Goal: Transaction & Acquisition: Purchase product/service

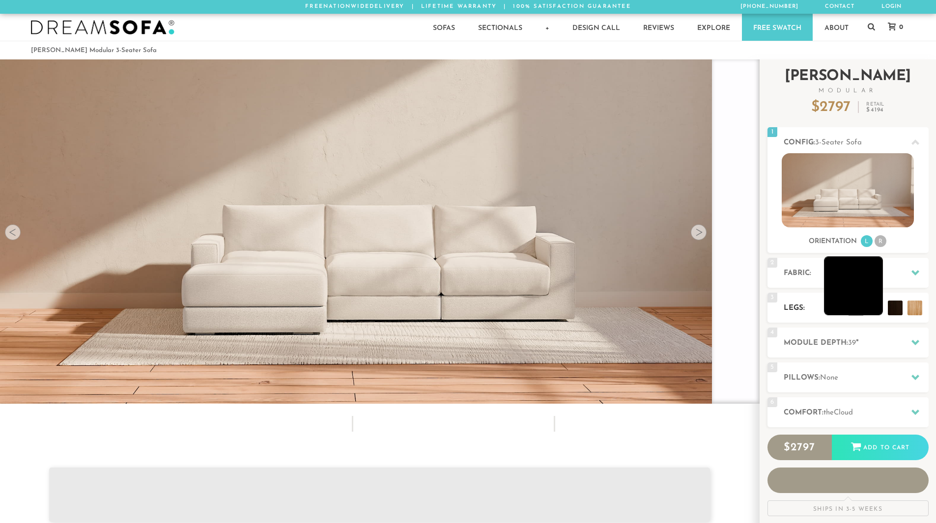
click at [875, 309] on li at bounding box center [853, 285] width 59 height 59
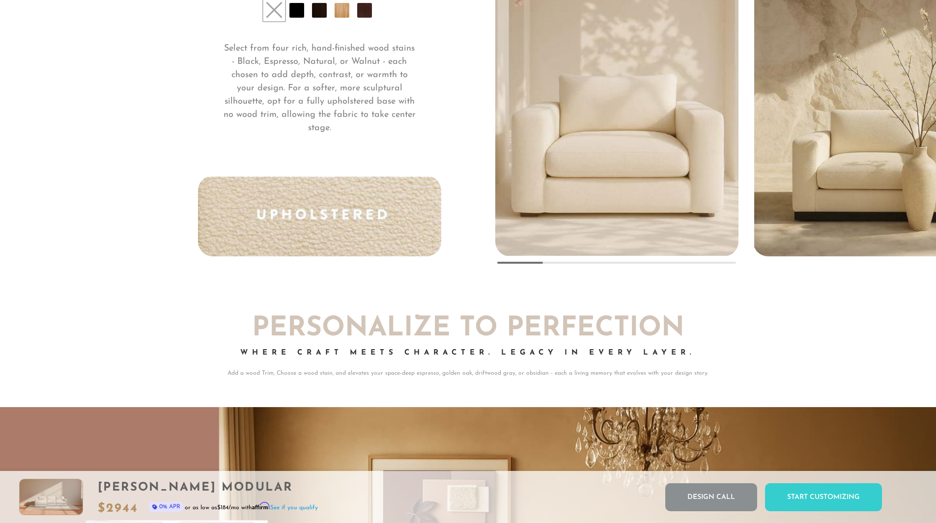
scroll to position [7694, 0]
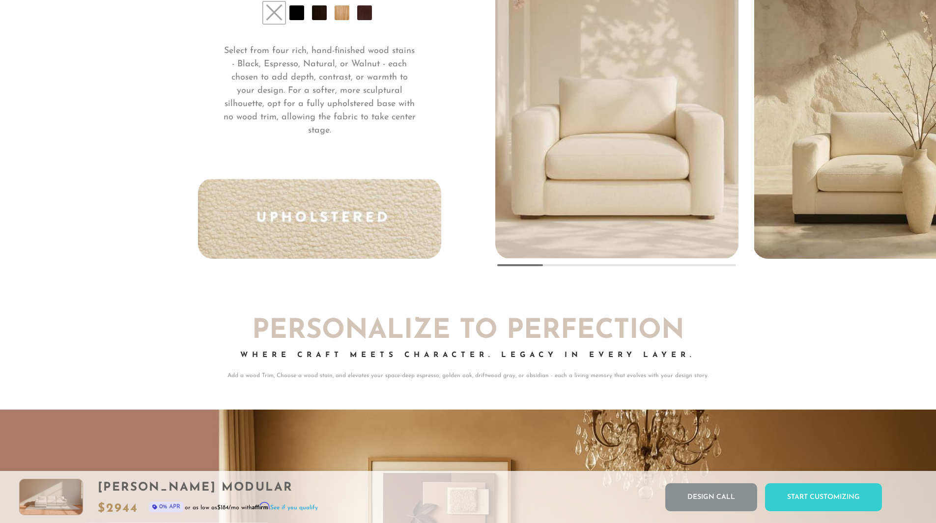
click at [299, 20] on li at bounding box center [296, 12] width 15 height 15
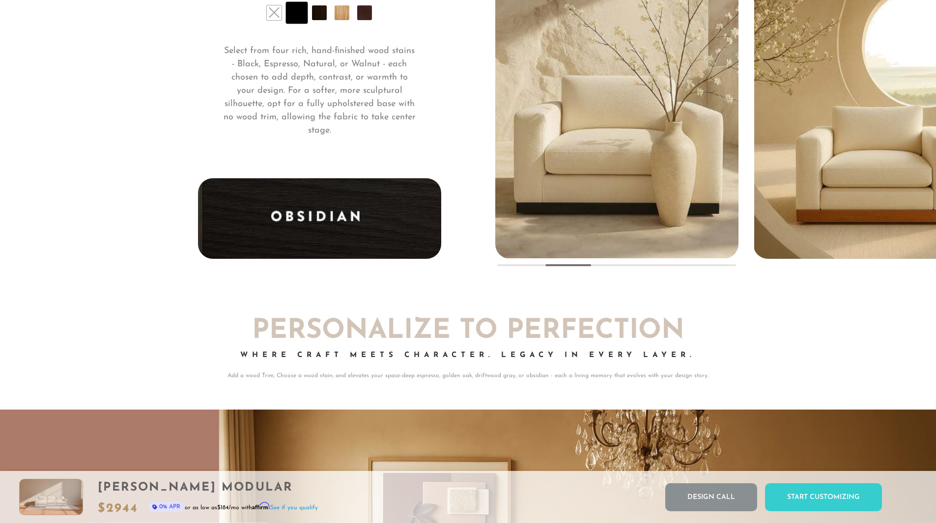
click at [319, 20] on li at bounding box center [319, 12] width 15 height 15
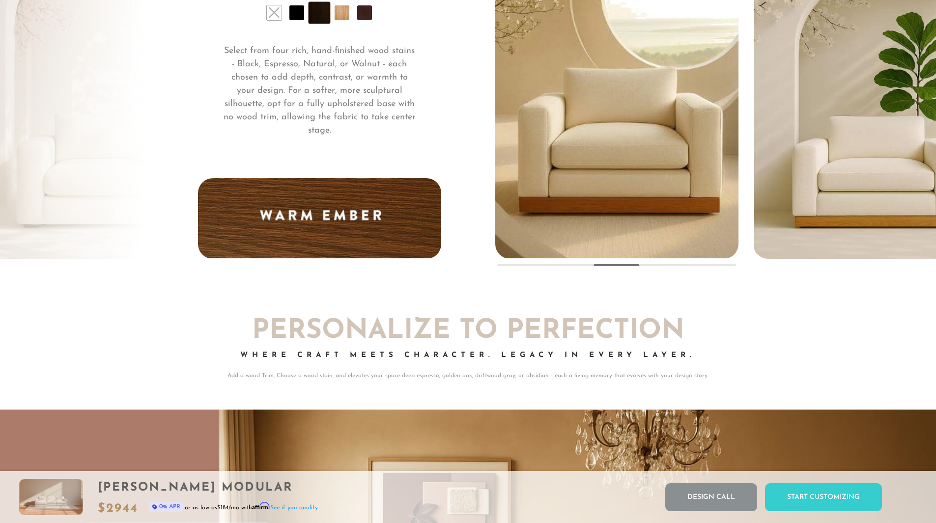
click at [346, 20] on li at bounding box center [342, 12] width 15 height 15
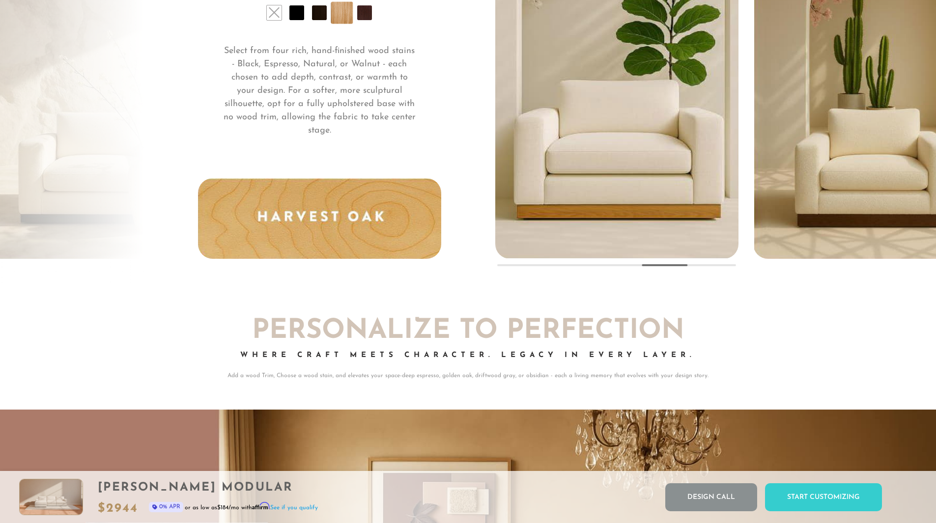
click at [366, 20] on li at bounding box center [364, 12] width 15 height 15
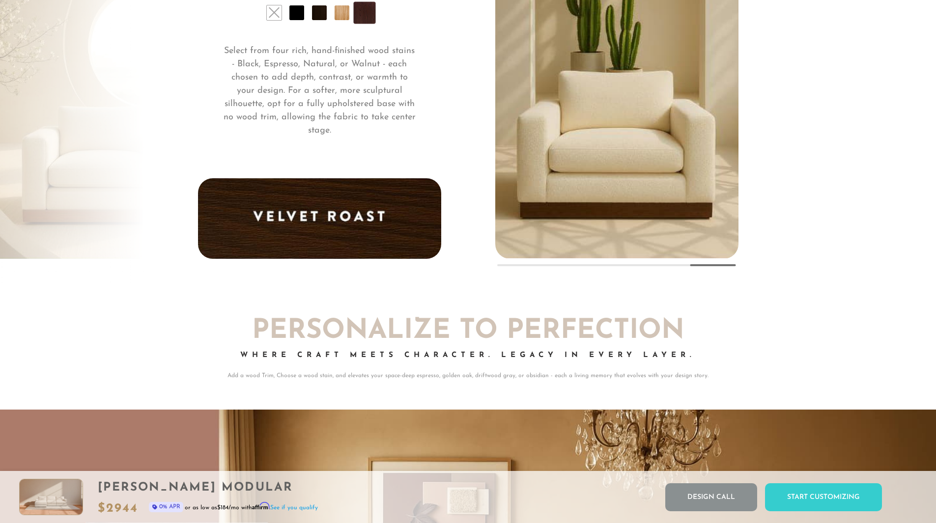
click at [279, 20] on li at bounding box center [274, 12] width 15 height 15
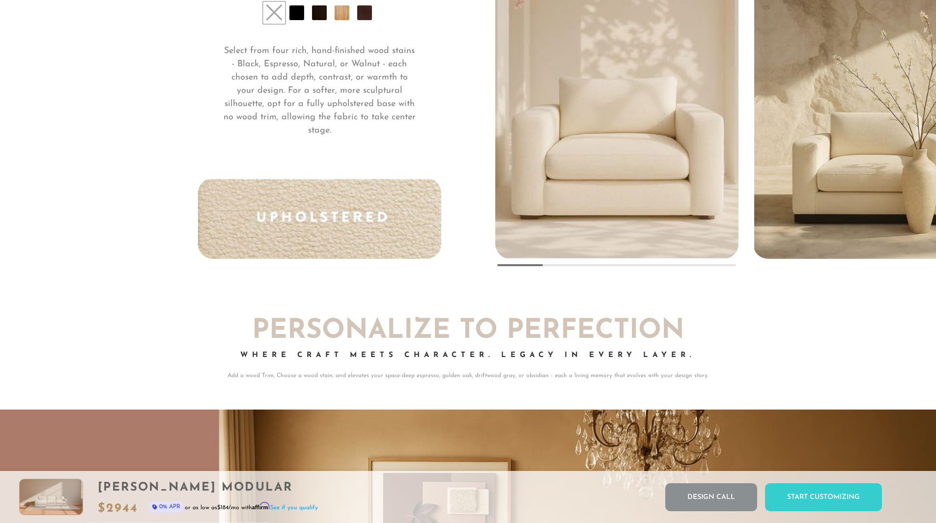
click at [292, 20] on li at bounding box center [296, 12] width 15 height 15
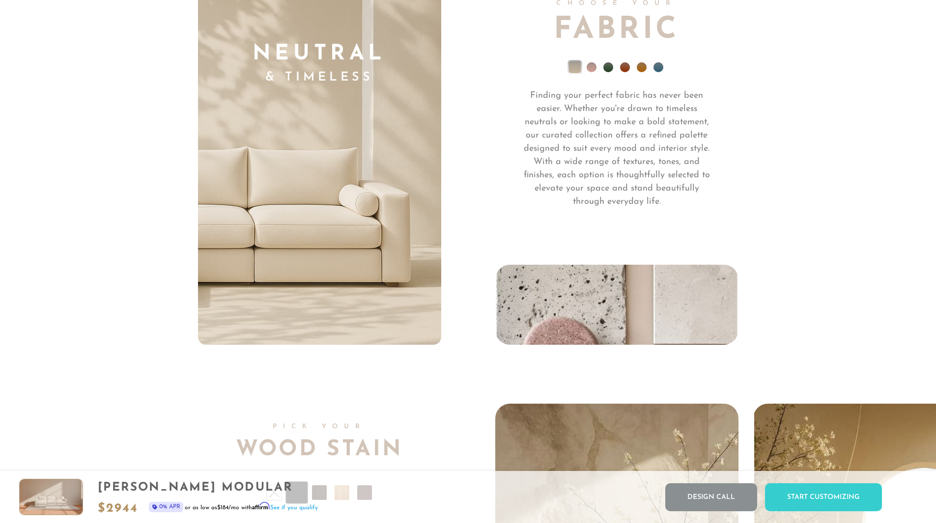
scroll to position [7203, 0]
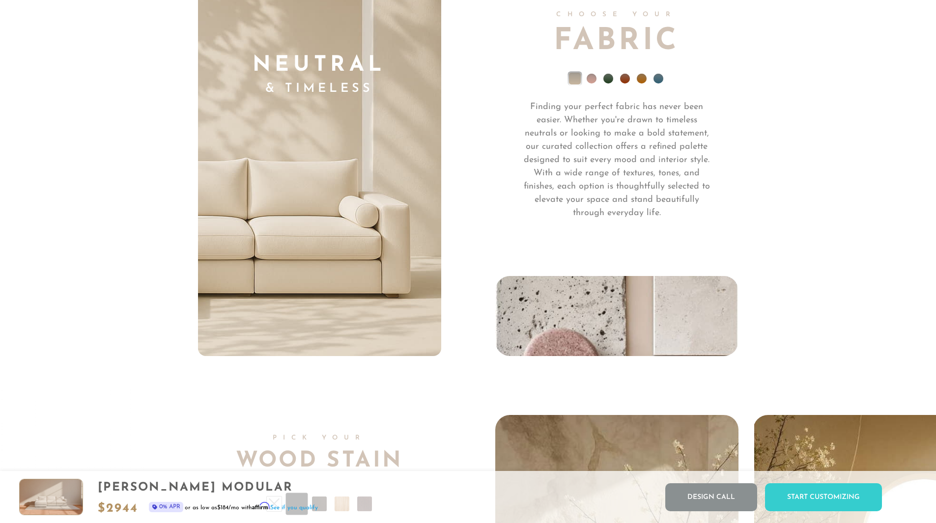
click at [592, 84] on li at bounding box center [591, 79] width 10 height 10
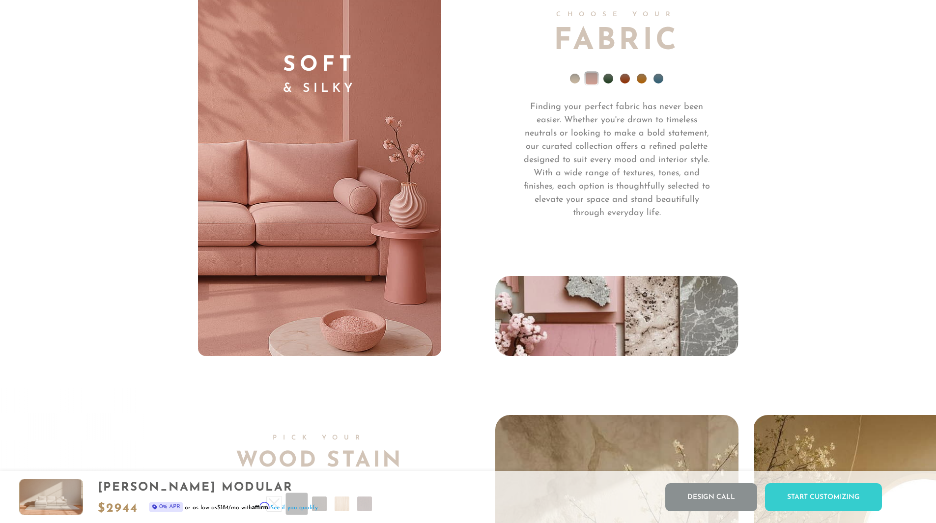
click at [610, 84] on li at bounding box center [608, 79] width 10 height 10
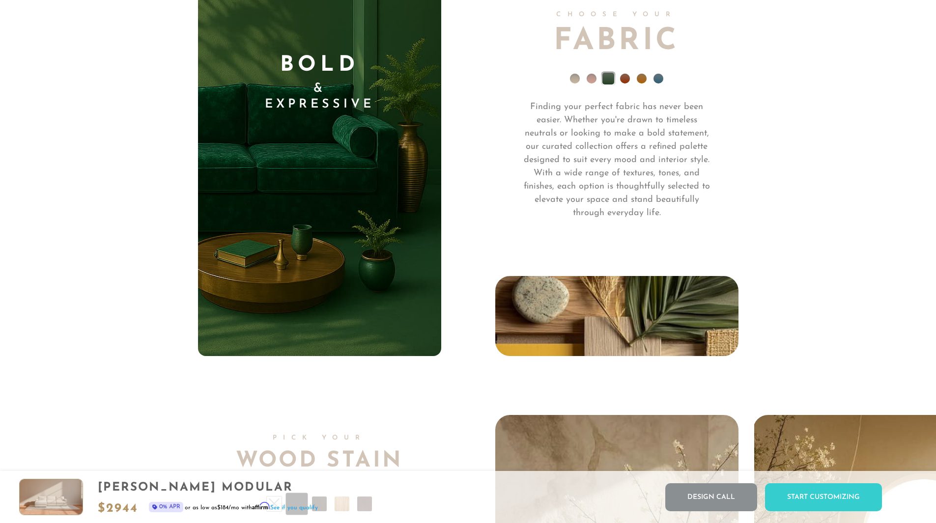
click at [625, 84] on li at bounding box center [625, 79] width 10 height 10
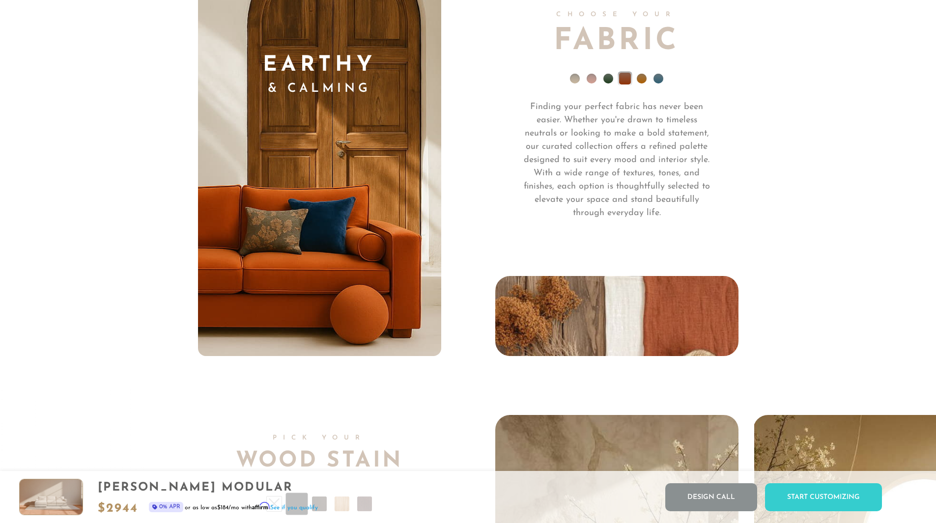
click at [642, 84] on li at bounding box center [642, 79] width 10 height 10
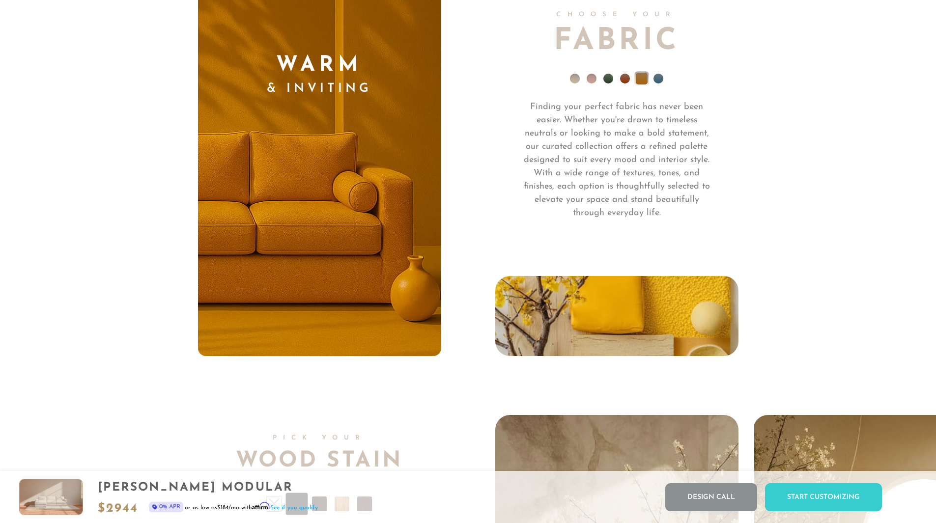
click at [658, 84] on li at bounding box center [658, 79] width 10 height 10
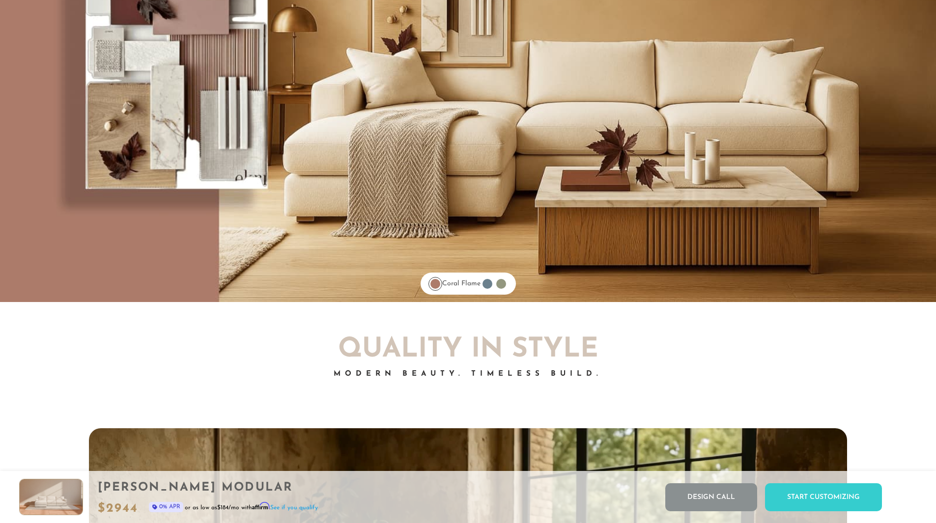
scroll to position [8288, 0]
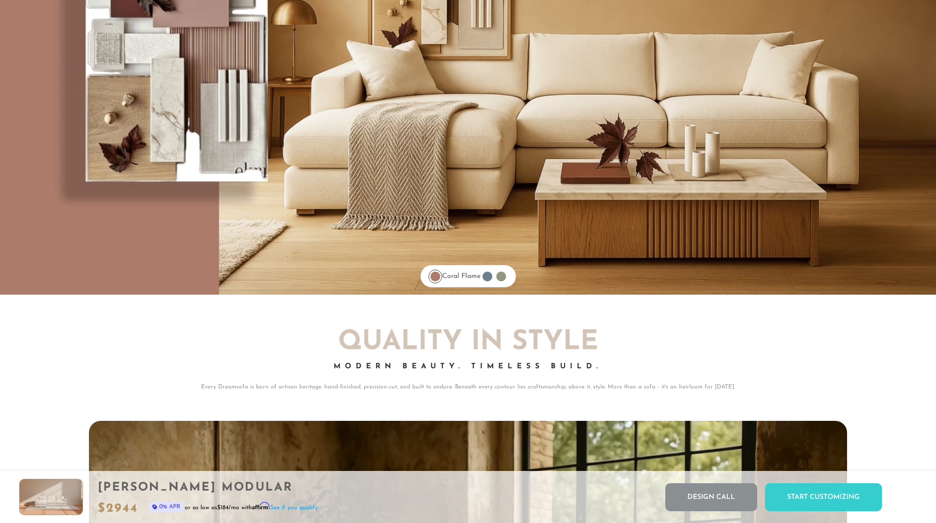
click at [492, 280] on div at bounding box center [487, 277] width 10 height 10
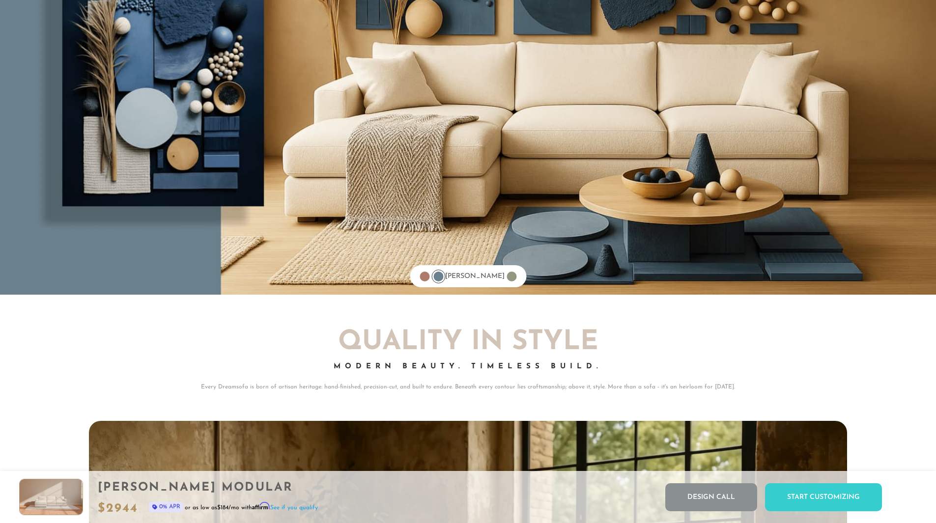
click at [506, 279] on div at bounding box center [511, 277] width 10 height 10
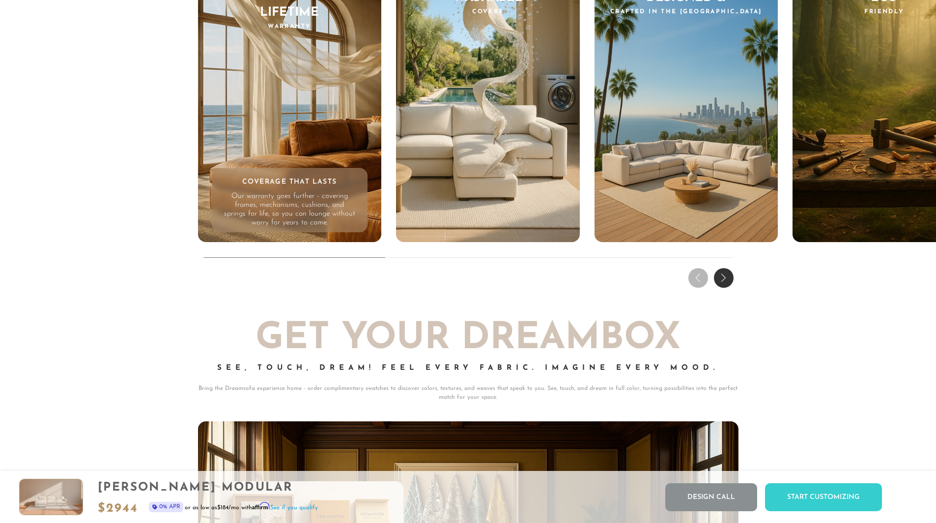
scroll to position [9917, 0]
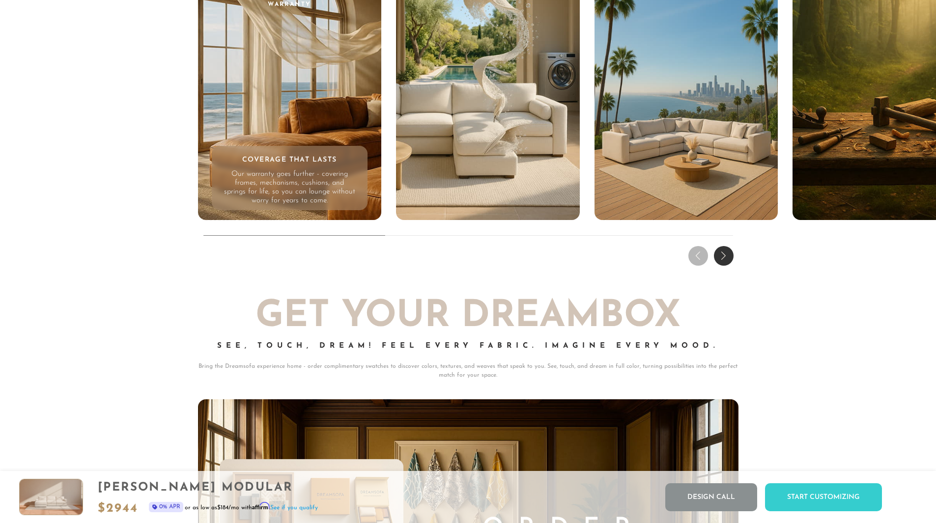
click at [726, 254] on div "Next slide" at bounding box center [724, 256] width 20 height 20
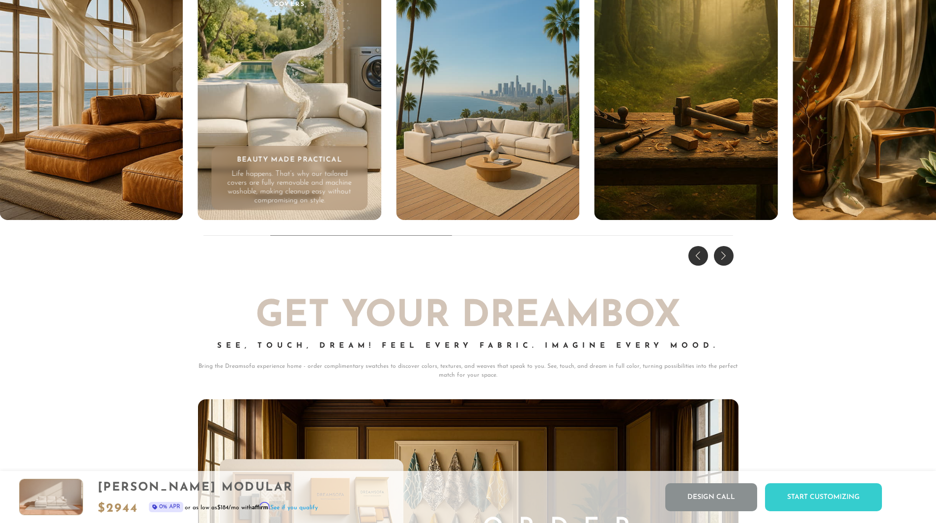
click at [725, 258] on div "Next slide" at bounding box center [724, 256] width 20 height 20
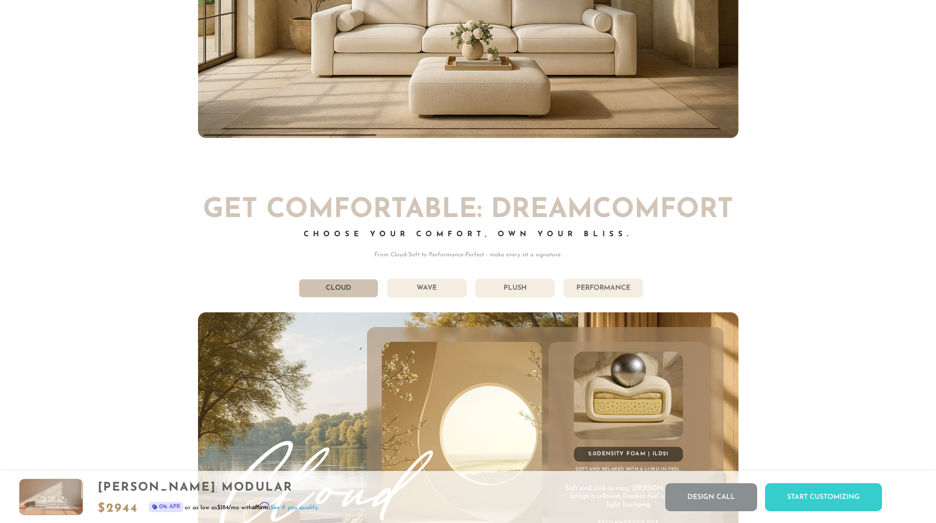
scroll to position [5371, 0]
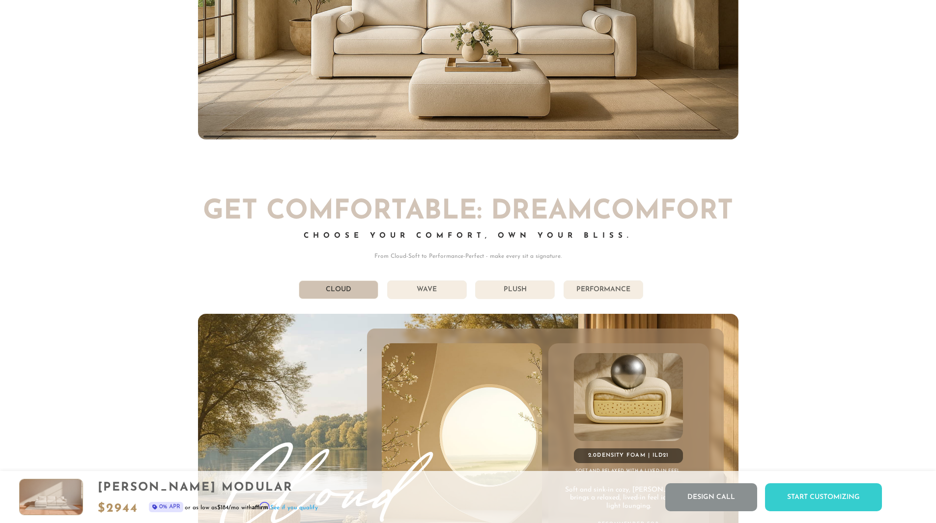
click at [435, 295] on li "Wave" at bounding box center [427, 289] width 80 height 19
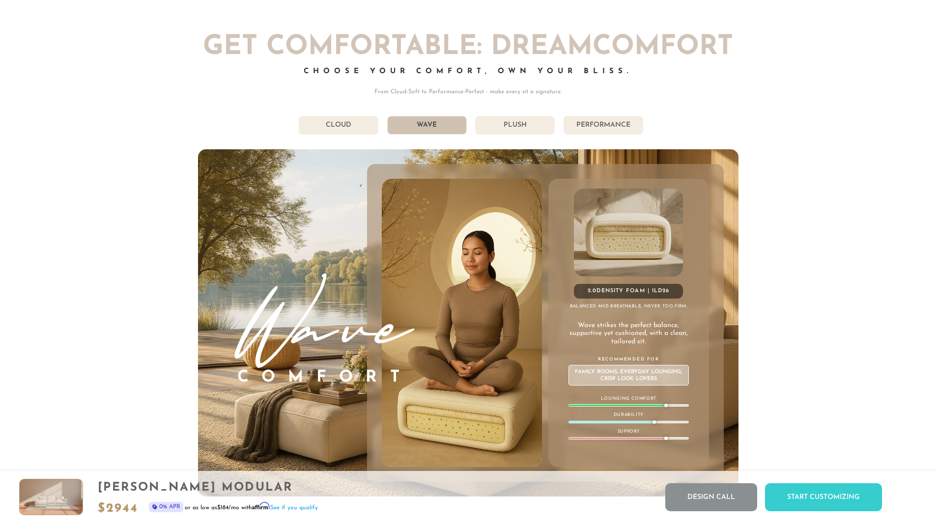
scroll to position [5567, 0]
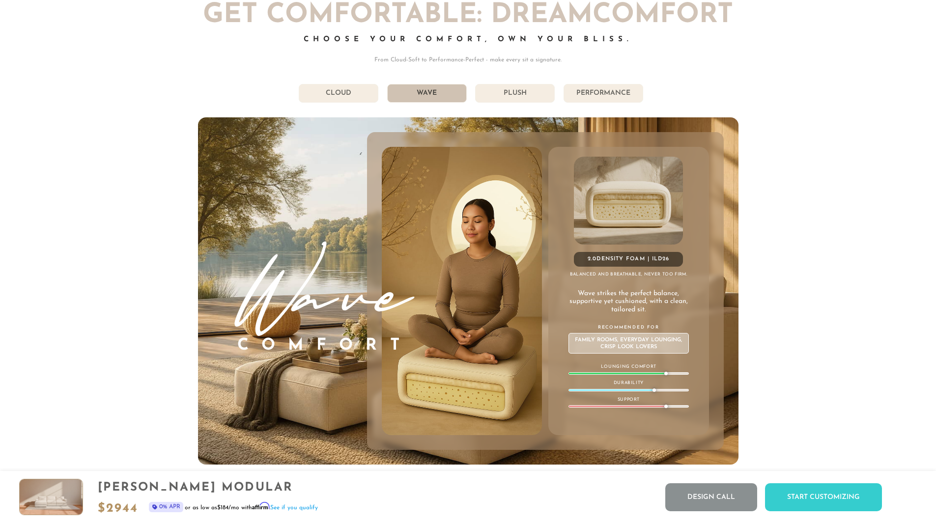
click at [601, 110] on div "Get Comfortable: DreamComfort Choose Your Comfort, Own Your Bliss. From Cloud-S…" at bounding box center [468, 233] width 540 height 463
click at [596, 101] on li "Performance" at bounding box center [603, 93] width 80 height 19
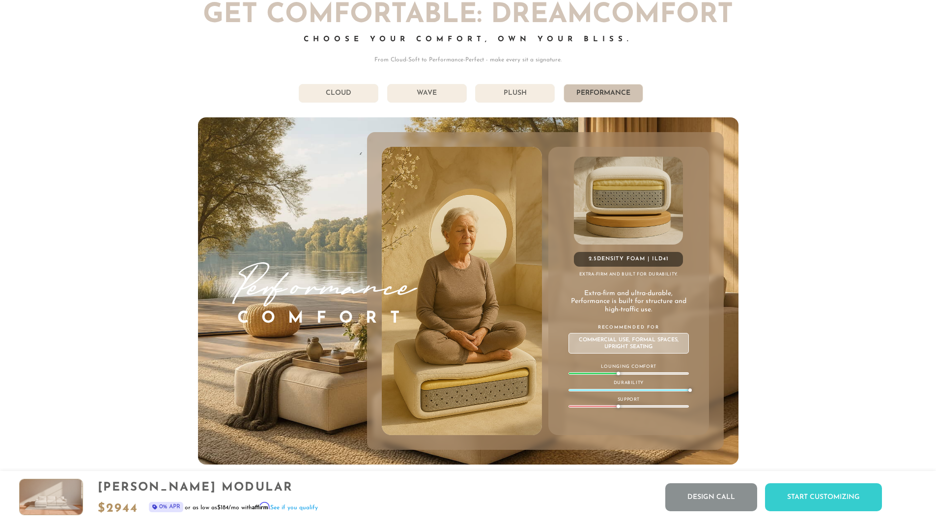
click at [506, 97] on li "Plush" at bounding box center [515, 93] width 80 height 19
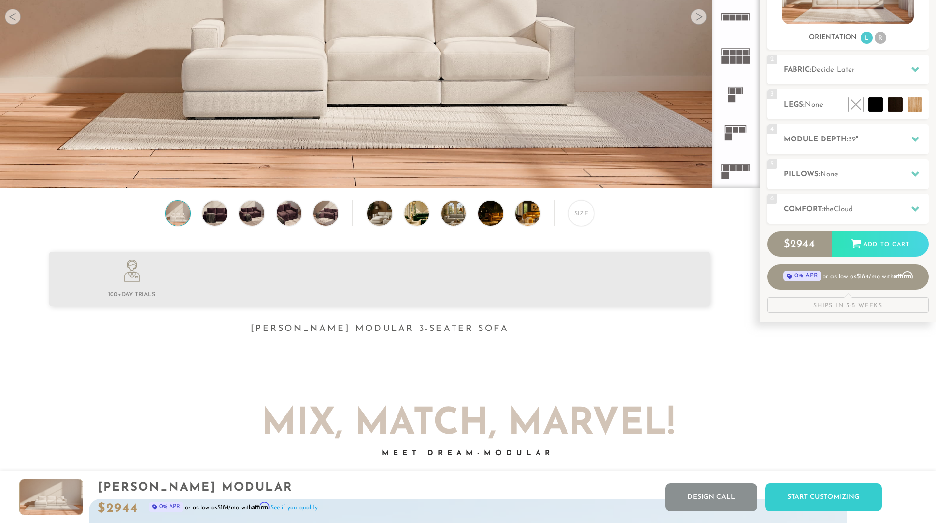
scroll to position [0, 0]
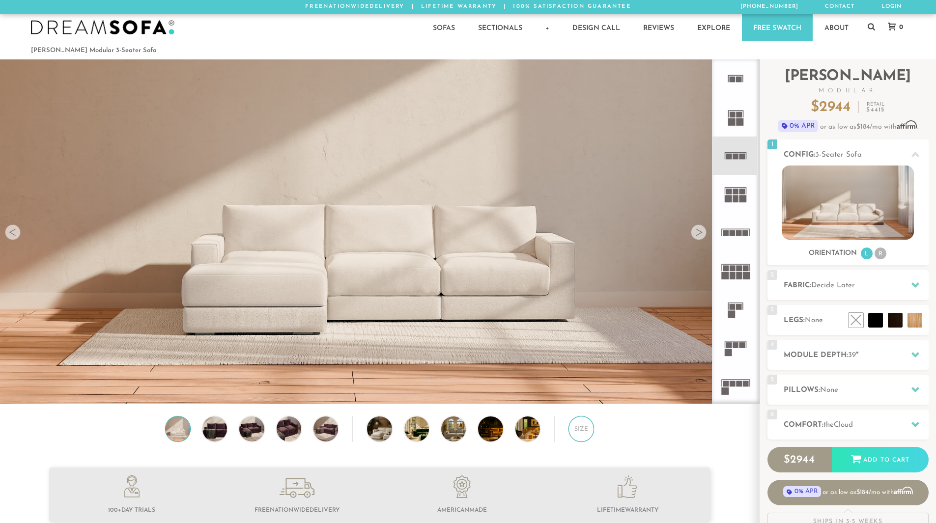
click at [581, 430] on div "Size" at bounding box center [581, 429] width 26 height 26
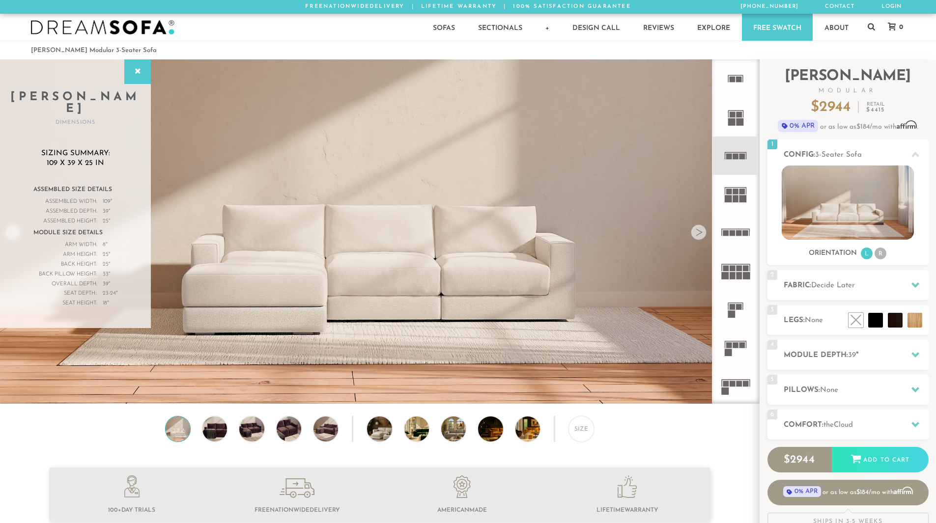
click at [737, 160] on icon at bounding box center [735, 156] width 38 height 38
click at [878, 255] on li "R" at bounding box center [880, 254] width 12 height 12
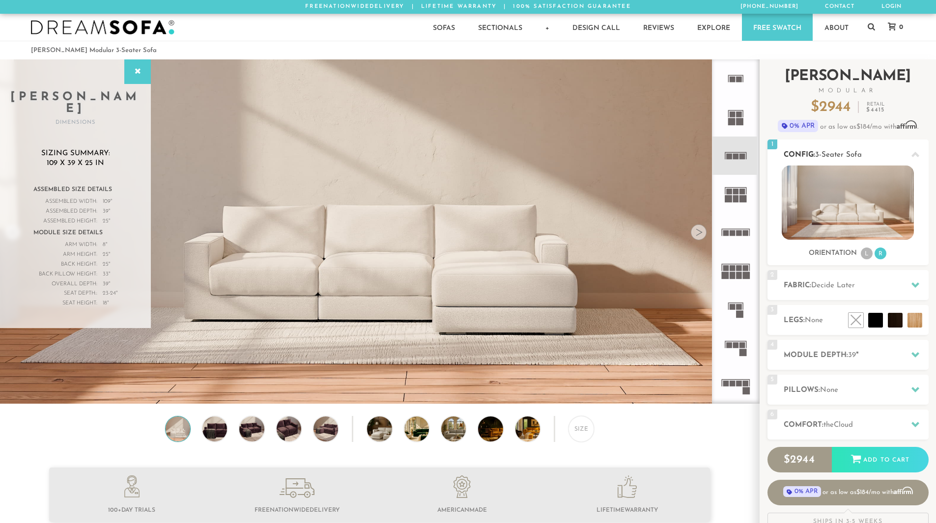
click at [868, 253] on li "L" at bounding box center [867, 254] width 12 height 12
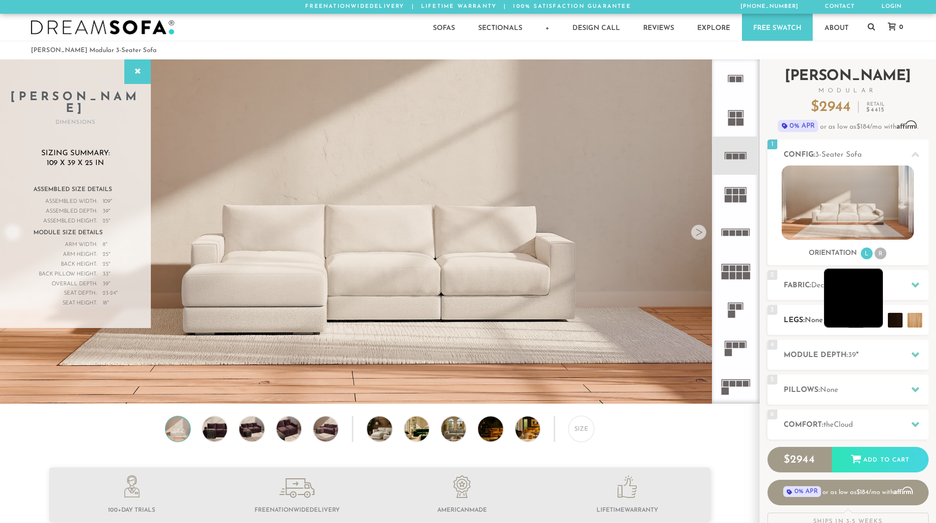
click at [871, 319] on li at bounding box center [853, 298] width 59 height 59
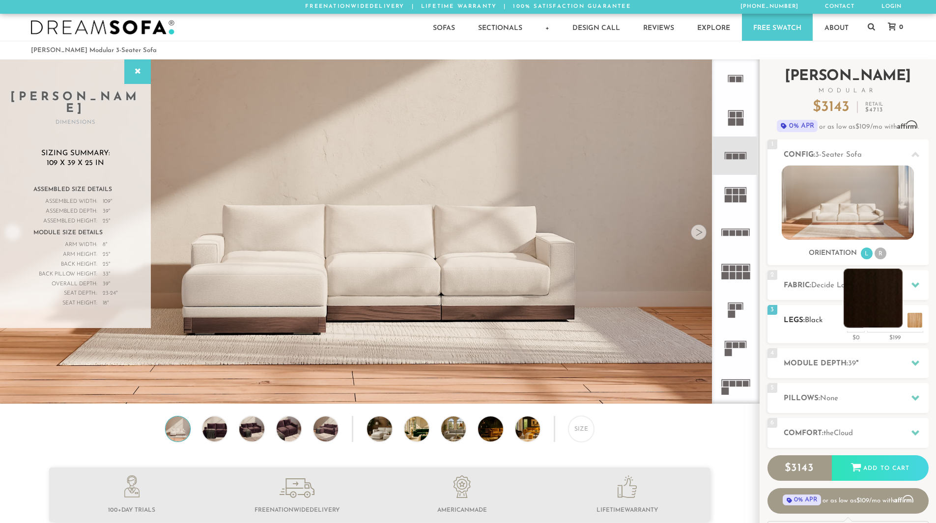
click at [897, 319] on li at bounding box center [872, 298] width 59 height 59
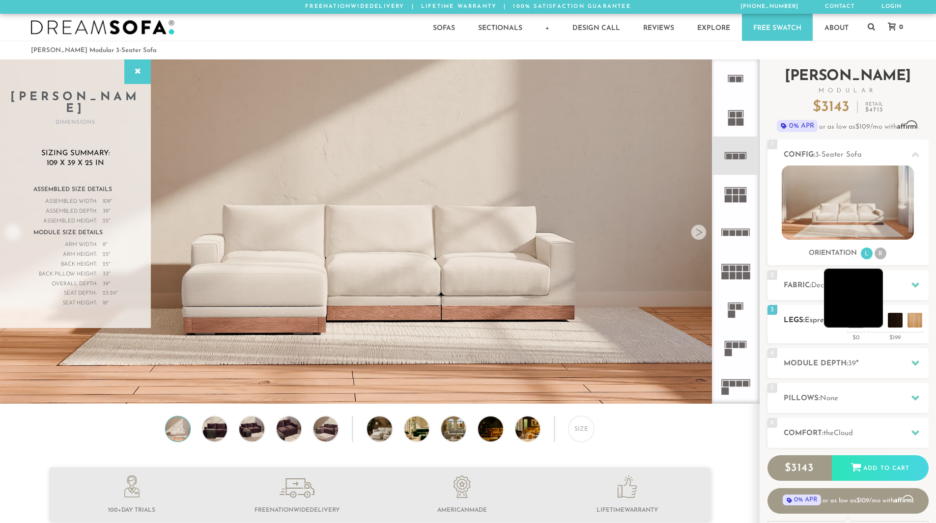
click at [863, 321] on li at bounding box center [853, 298] width 59 height 59
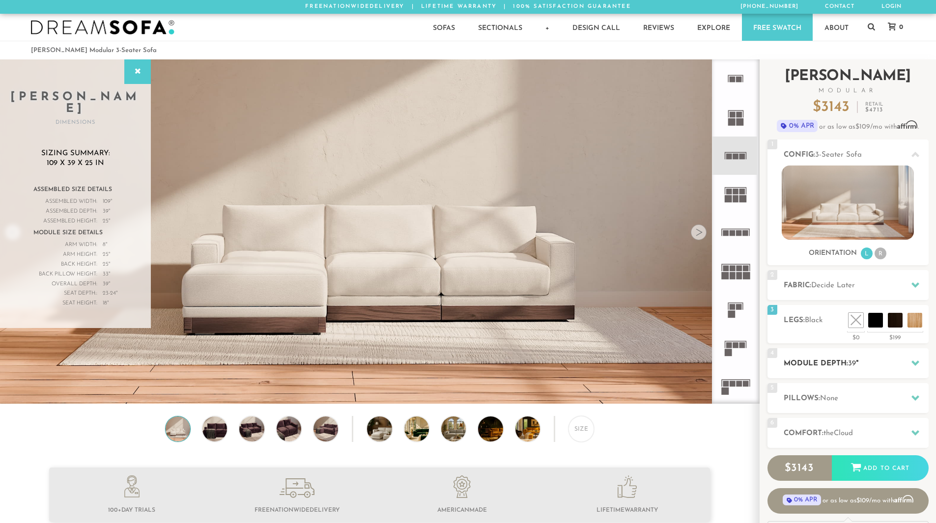
click at [835, 356] on div "4 Module Depth: 39 "" at bounding box center [847, 363] width 161 height 30
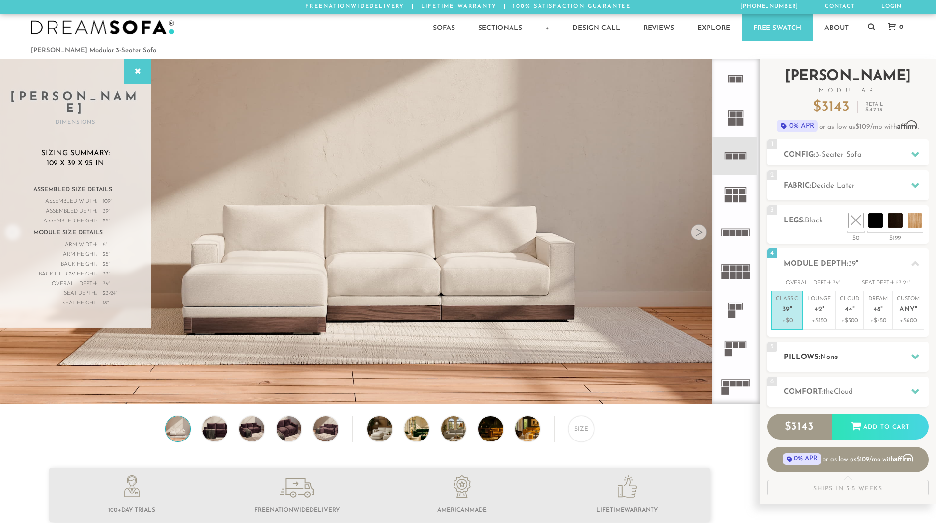
click at [830, 354] on span "None" at bounding box center [829, 357] width 18 height 7
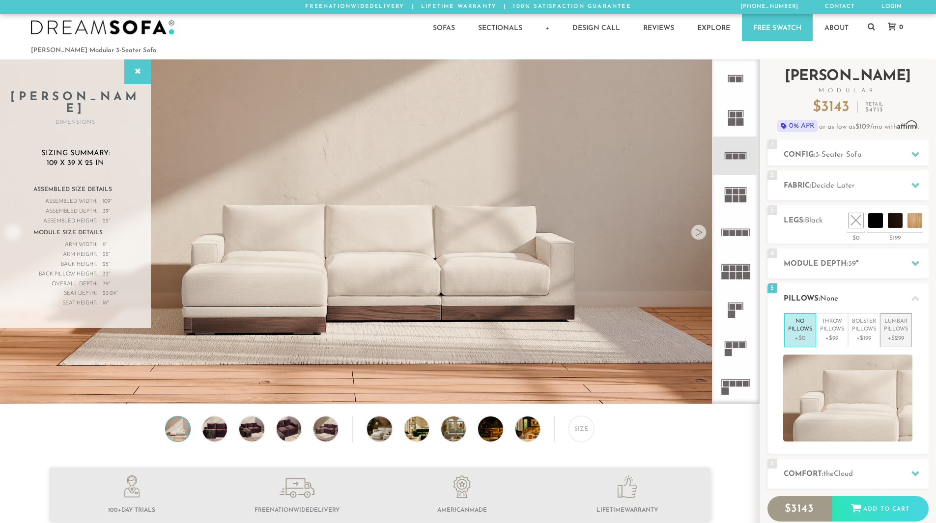
click at [900, 337] on p "+$299" at bounding box center [896, 338] width 24 height 9
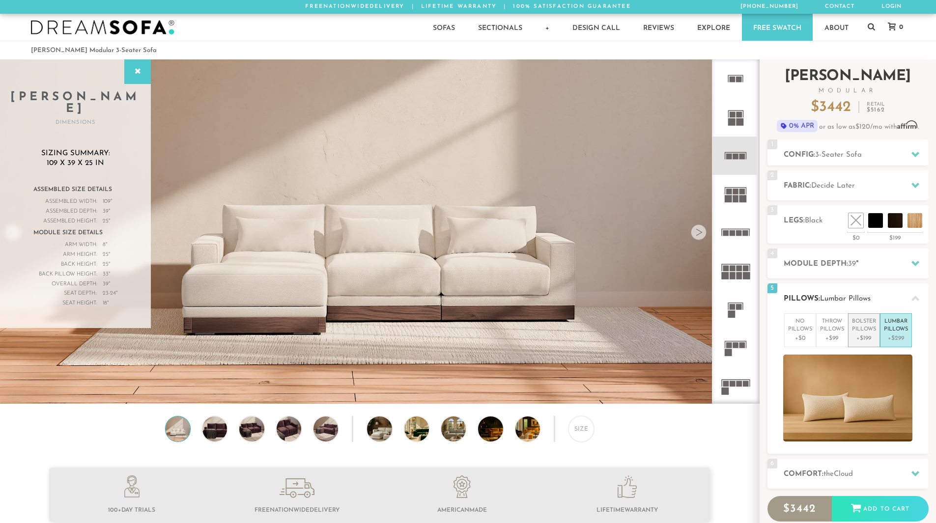
click at [870, 332] on p "Bolster Pillows" at bounding box center [864, 326] width 24 height 16
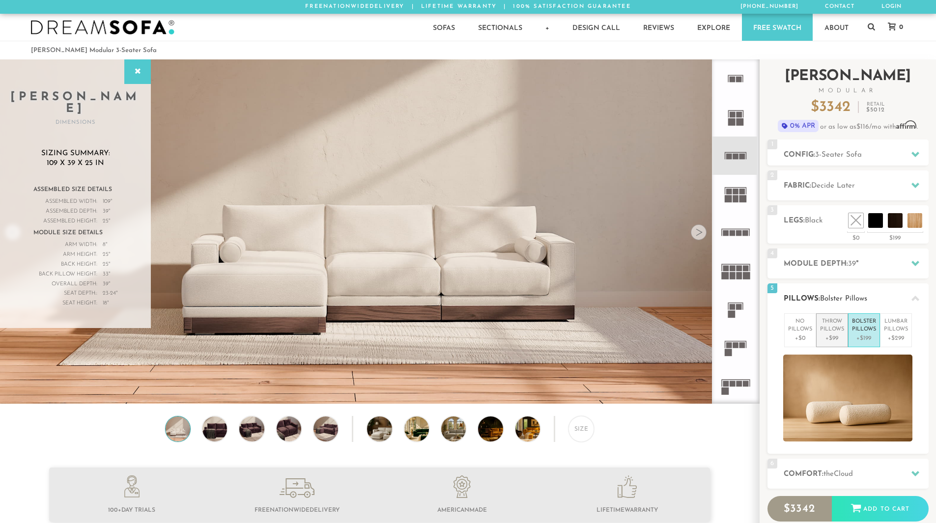
click at [828, 337] on p "+$99" at bounding box center [832, 338] width 24 height 9
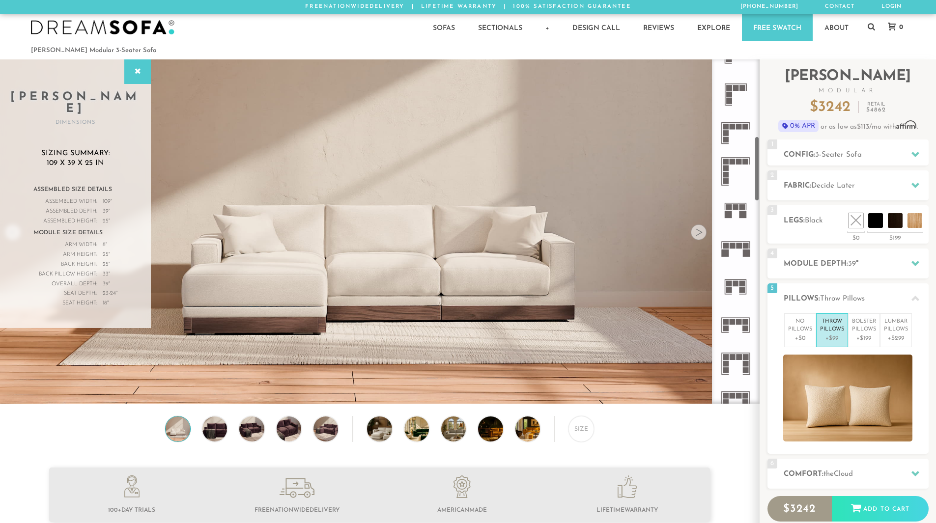
scroll to position [407, 0]
click at [730, 327] on icon at bounding box center [735, 326] width 38 height 38
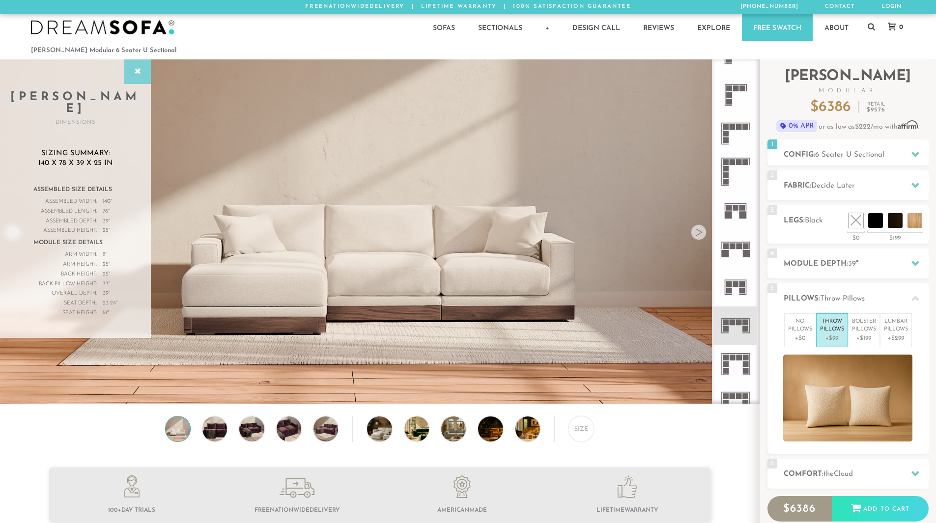
click at [136, 68] on icon at bounding box center [137, 72] width 11 height 8
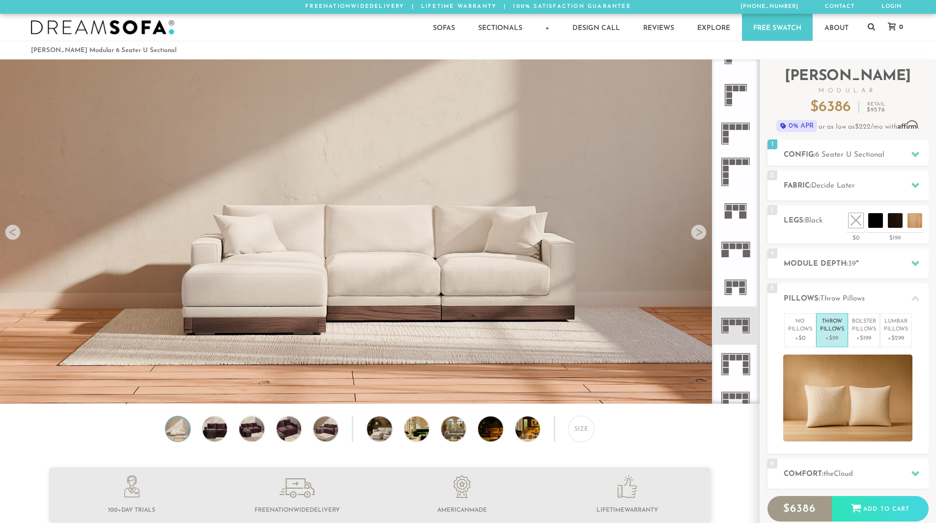
click at [12, 239] on div at bounding box center [13, 232] width 16 height 16
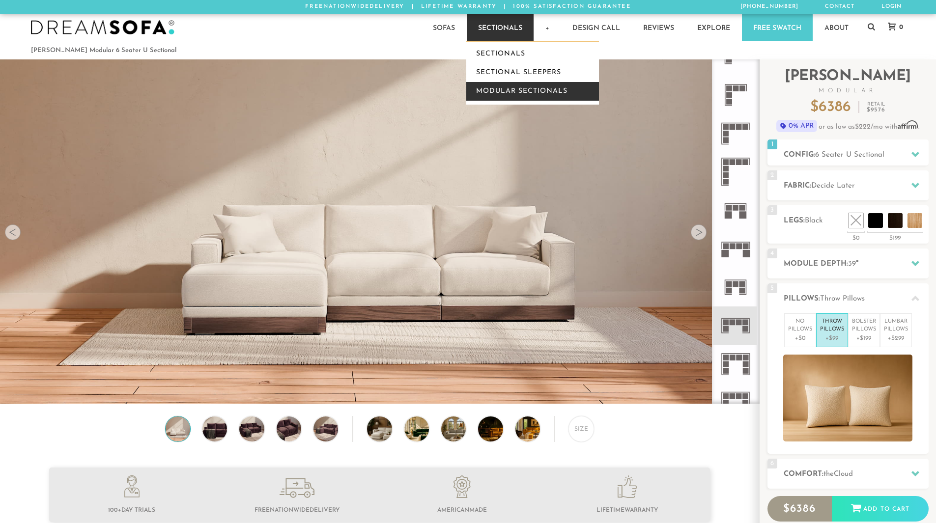
click at [515, 94] on link "Modular Sectionals" at bounding box center [532, 91] width 133 height 19
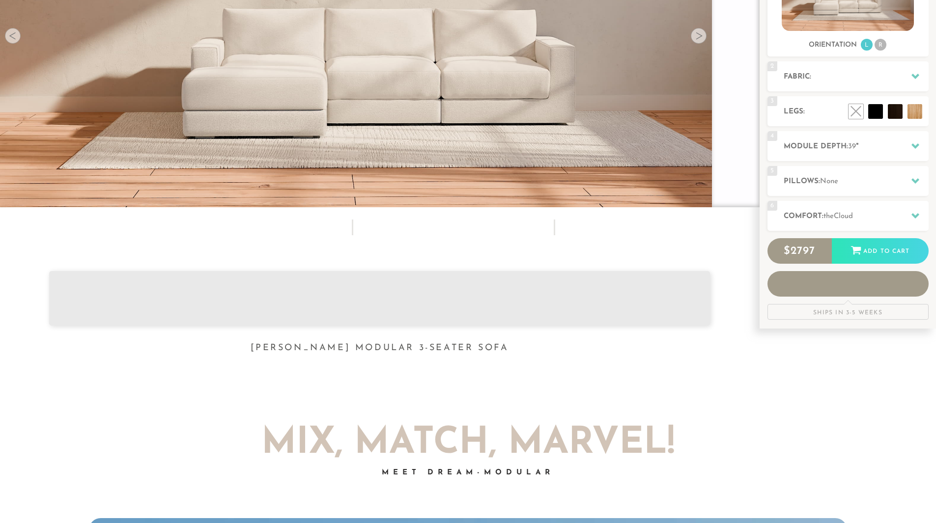
scroll to position [49, 0]
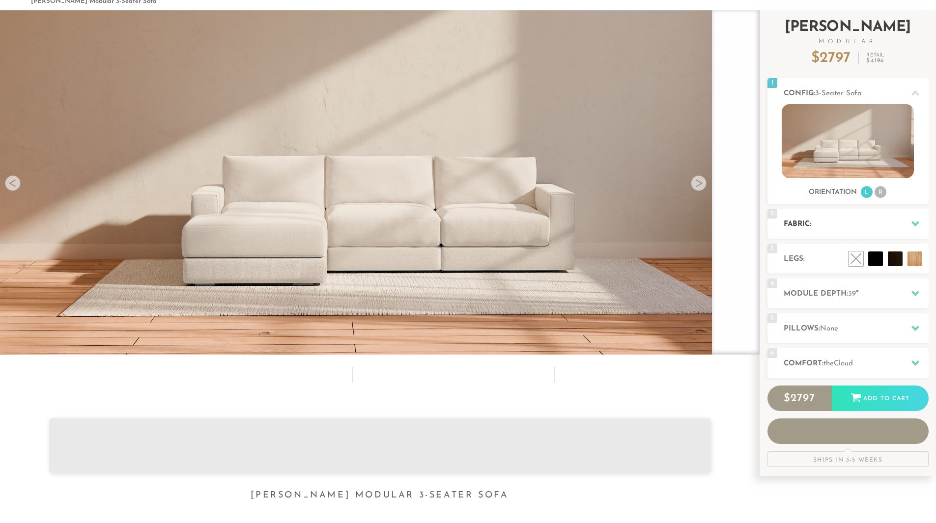
click at [913, 225] on icon at bounding box center [915, 224] width 8 height 8
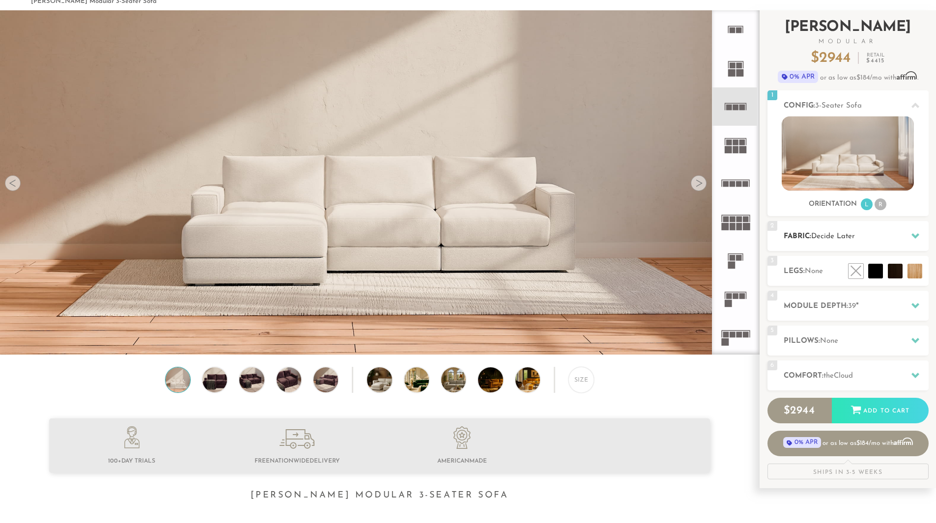
scroll to position [8, 8]
click at [915, 236] on icon at bounding box center [915, 235] width 8 height 5
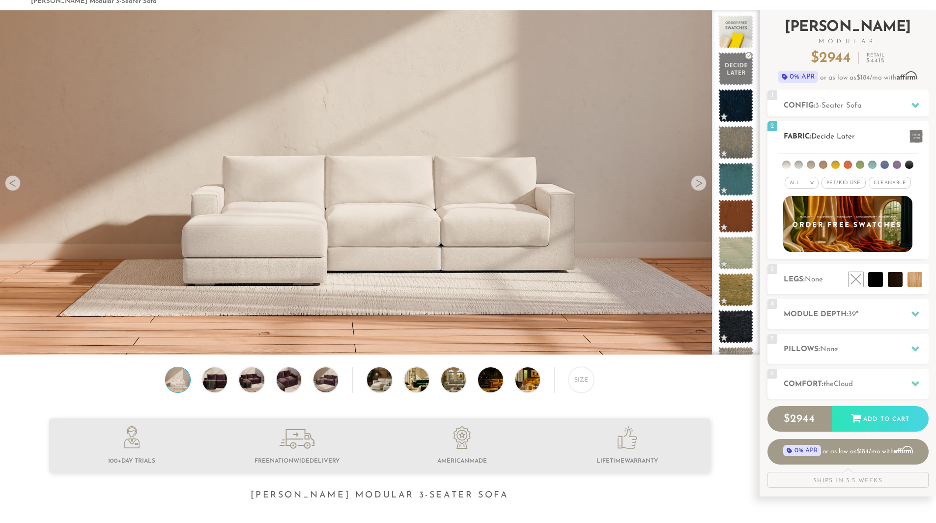
click at [835, 184] on span "Pet/Kid Use x" at bounding box center [843, 183] width 44 height 12
click at [800, 167] on li at bounding box center [798, 165] width 8 height 8
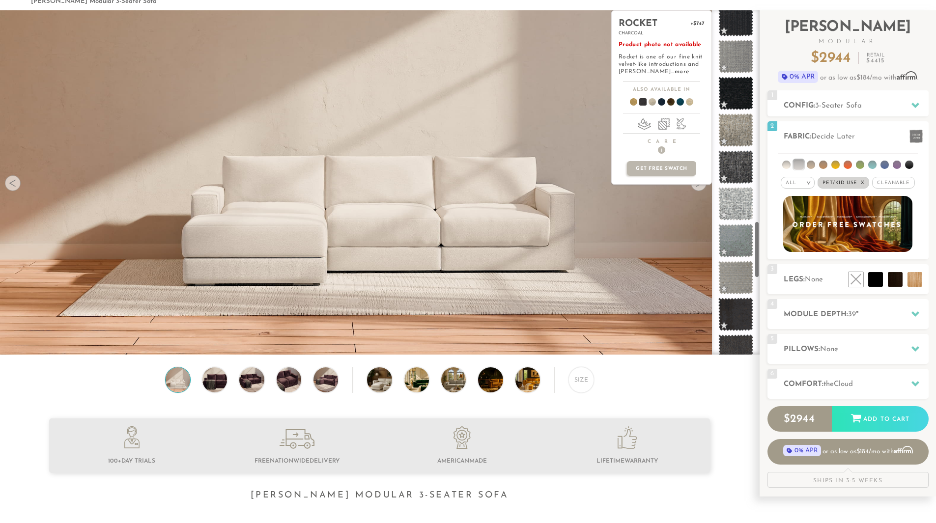
scroll to position [1277, 0]
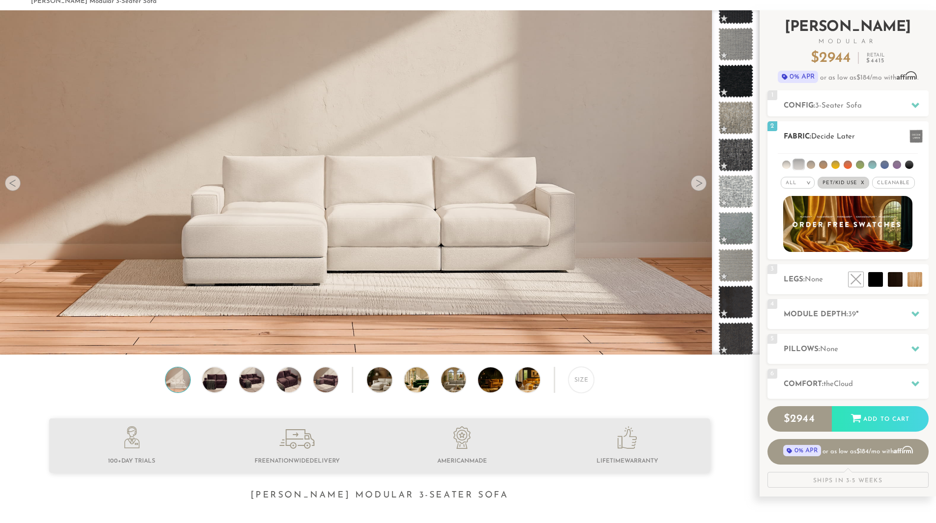
click at [830, 182] on span "Pet/Kid Use x" at bounding box center [843, 183] width 52 height 12
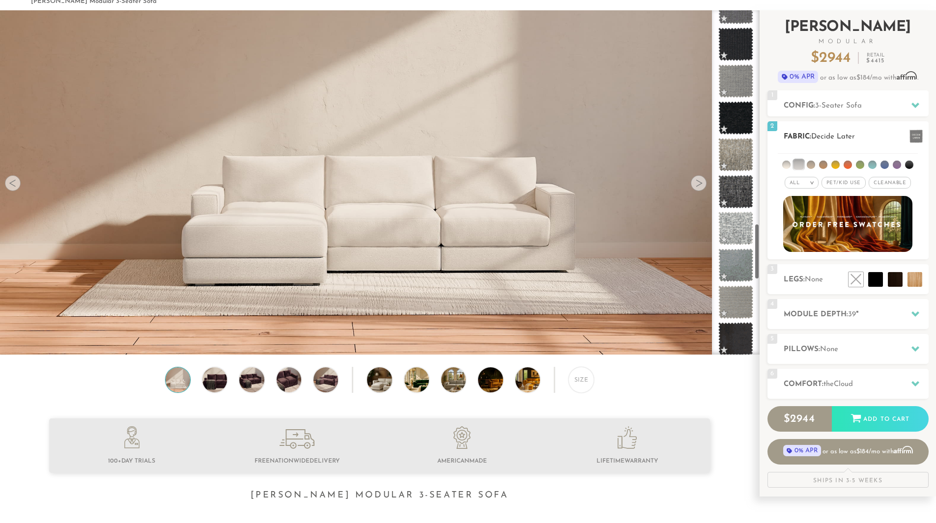
scroll to position [1314, 0]
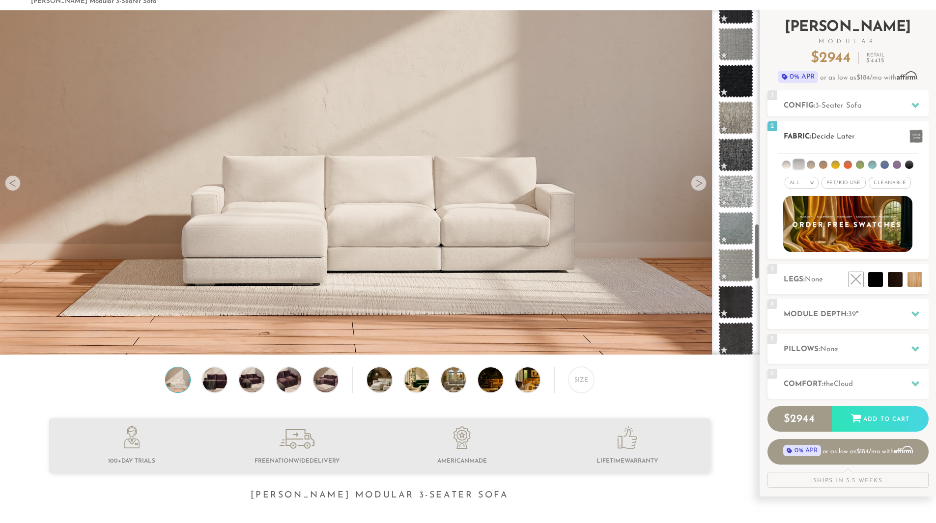
click at [830, 182] on span "Pet/Kid Use x" at bounding box center [843, 183] width 44 height 12
click at [832, 185] on span "Pet/Kid Use x" at bounding box center [843, 183] width 52 height 12
click at [832, 185] on span "Pet/Kid Use x" at bounding box center [843, 183] width 44 height 12
click at [898, 164] on li at bounding box center [897, 165] width 8 height 8
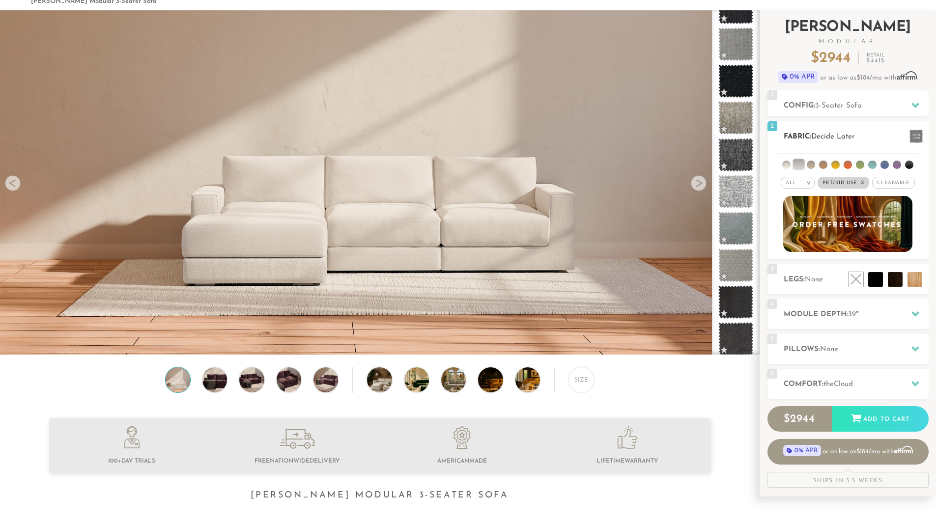
scroll to position [1461, 0]
click at [788, 164] on li at bounding box center [786, 165] width 8 height 8
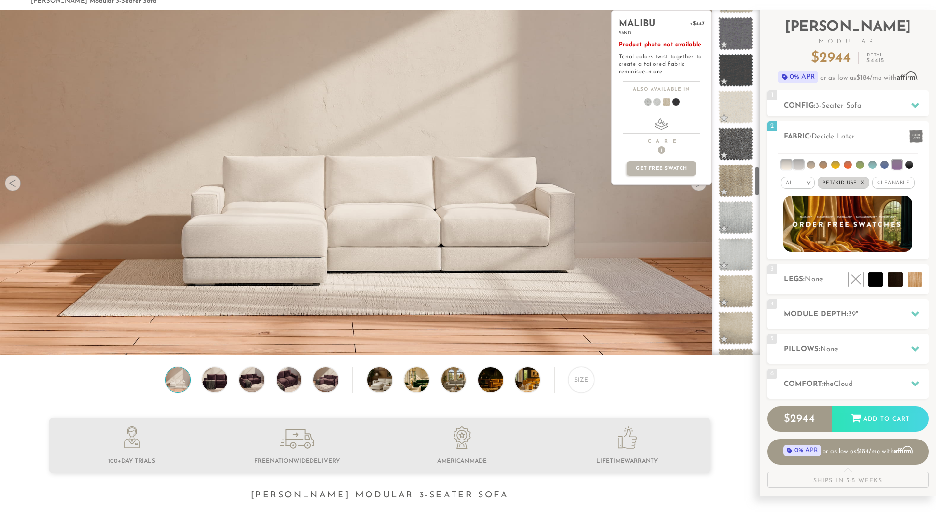
scroll to position [1768, 0]
click at [680, 102] on span at bounding box center [676, 103] width 38 height 36
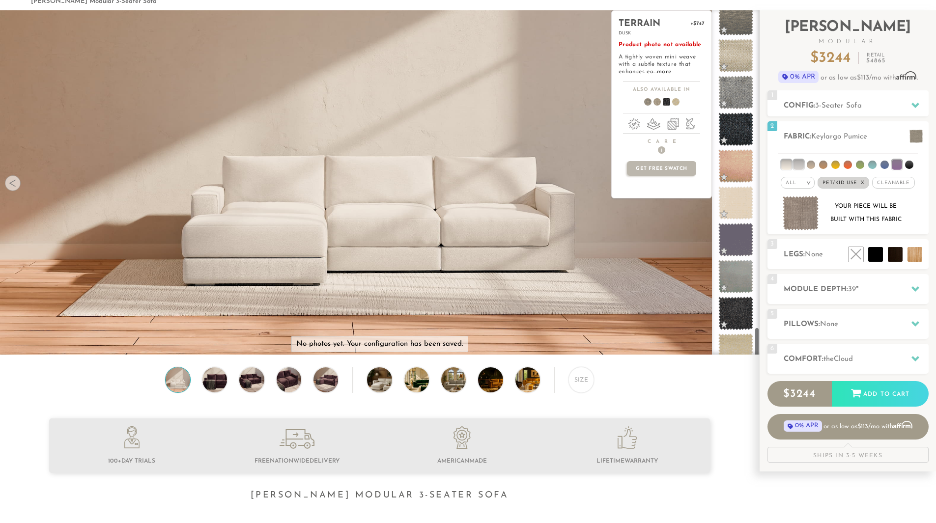
scroll to position [3601, 0]
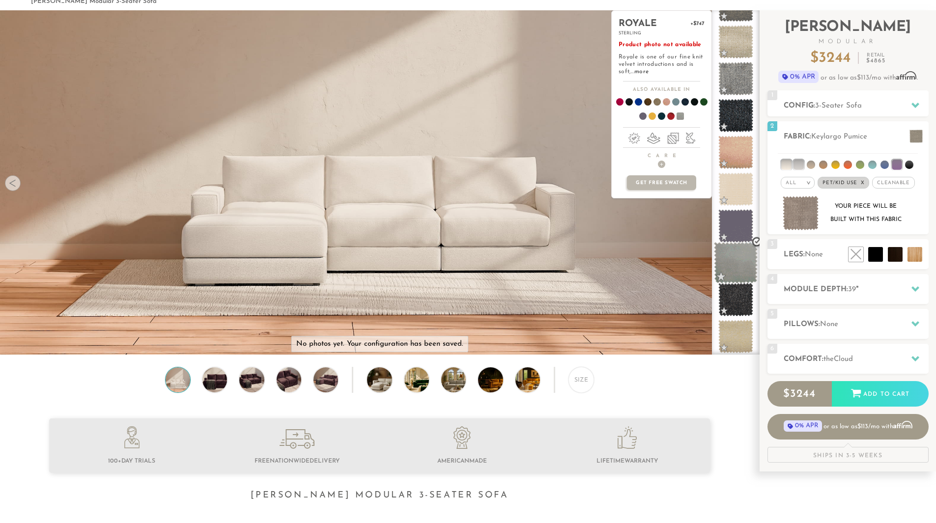
click at [733, 262] on span at bounding box center [736, 263] width 44 height 42
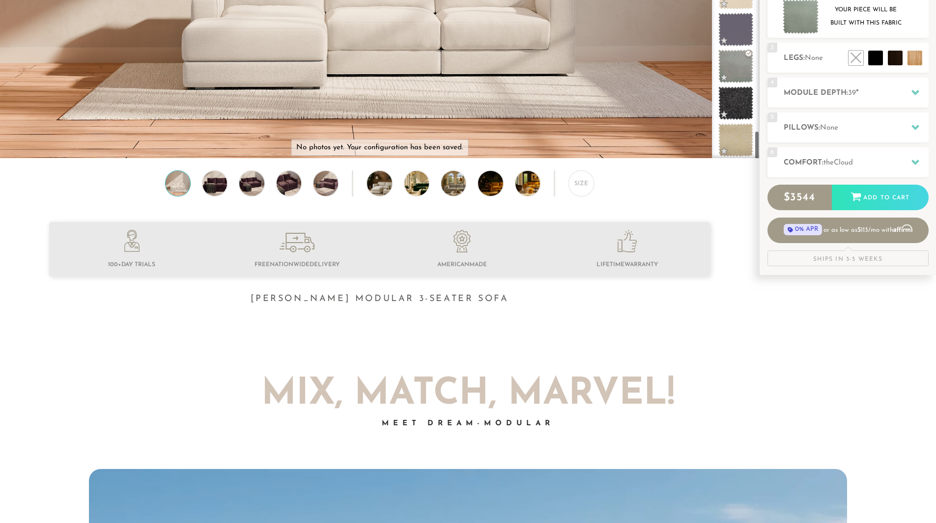
scroll to position [0, 0]
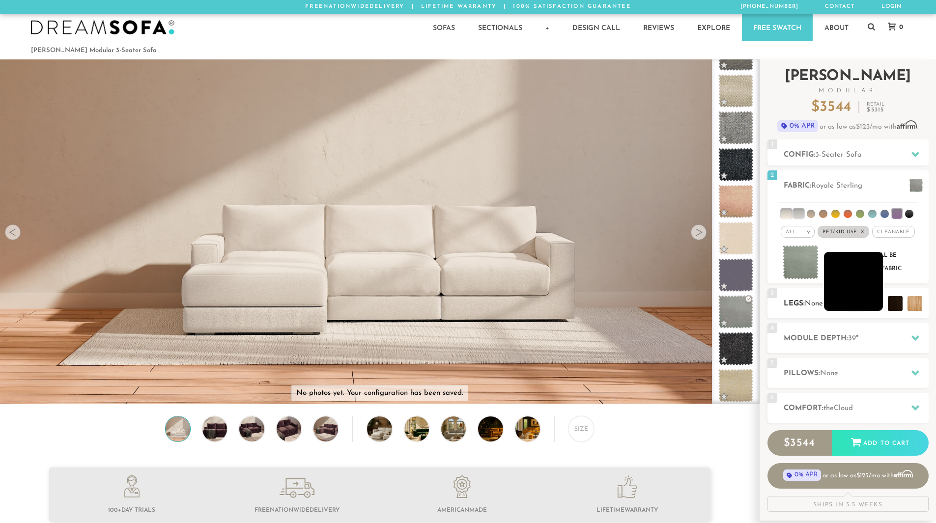
click at [872, 307] on li at bounding box center [853, 281] width 59 height 59
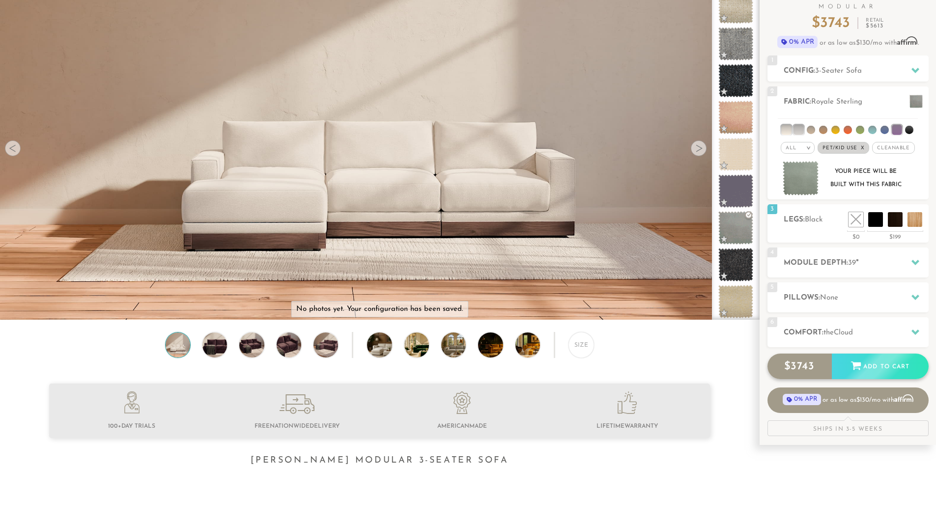
scroll to position [98, 0]
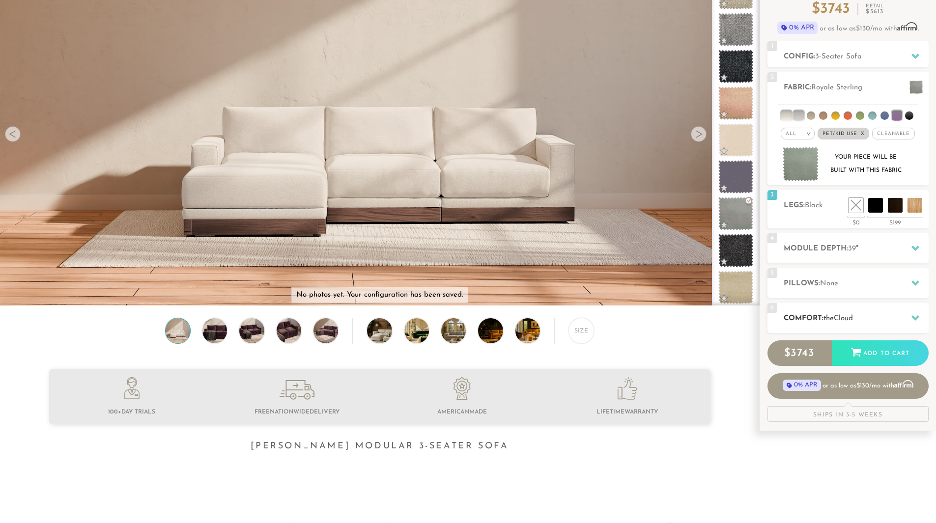
click at [866, 309] on div "6 Comfort: the Cloud soft" at bounding box center [847, 318] width 161 height 30
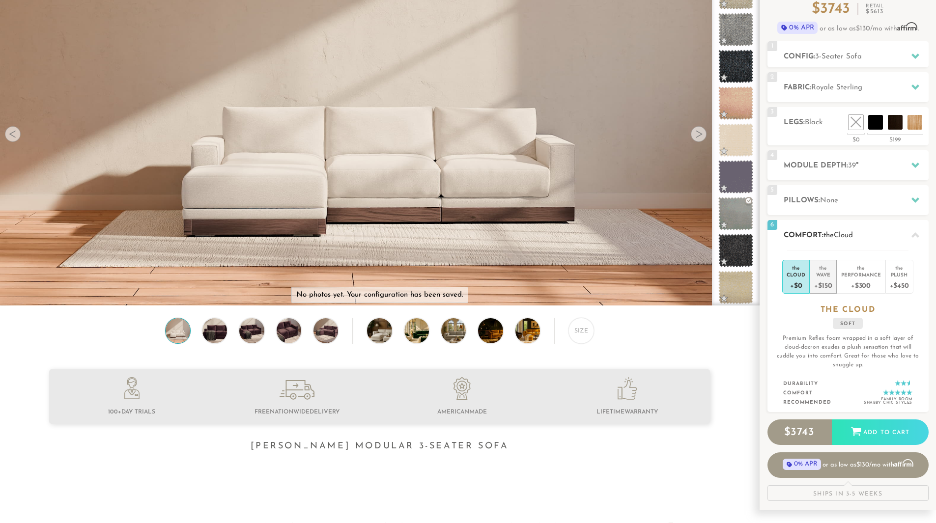
click at [823, 285] on div "+$150" at bounding box center [823, 285] width 18 height 14
click at [860, 278] on div "+$300" at bounding box center [861, 285] width 40 height 14
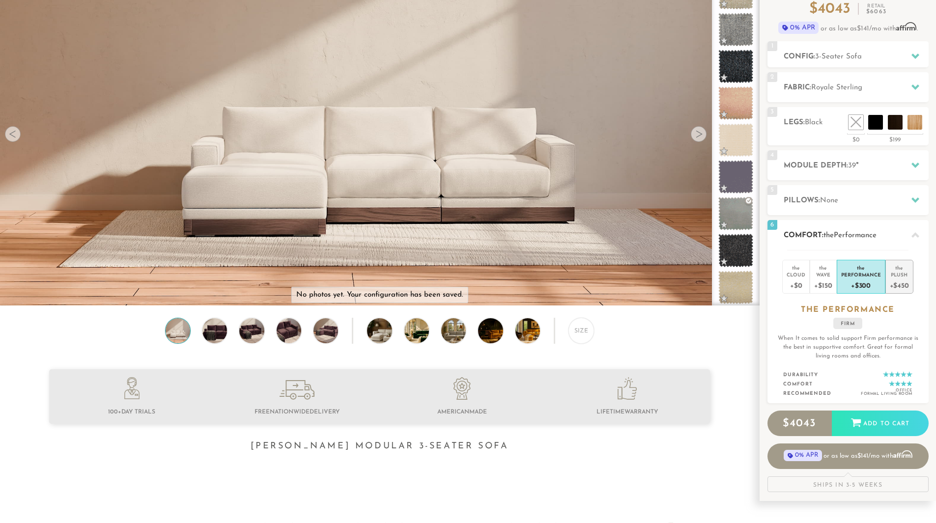
click at [897, 276] on div "Plush" at bounding box center [899, 274] width 19 height 7
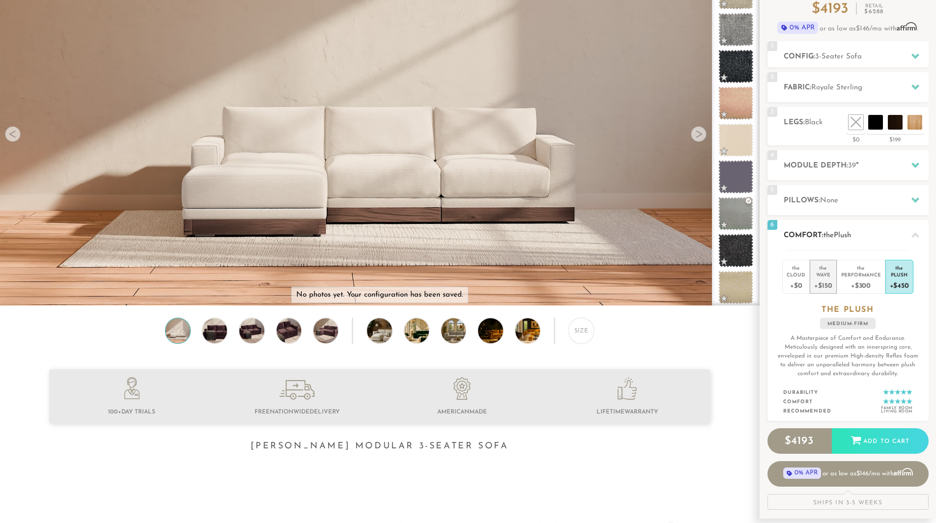
click at [823, 282] on div "+$150" at bounding box center [823, 285] width 18 height 14
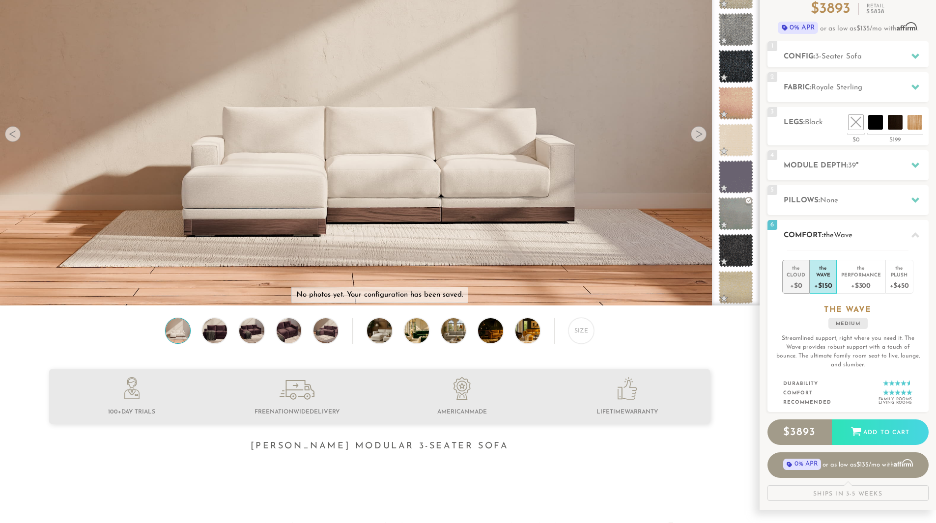
click at [801, 282] on div "+$0" at bounding box center [795, 285] width 19 height 14
click at [819, 282] on div "+$150" at bounding box center [823, 285] width 18 height 14
click at [899, 278] on div "Plush" at bounding box center [899, 274] width 19 height 7
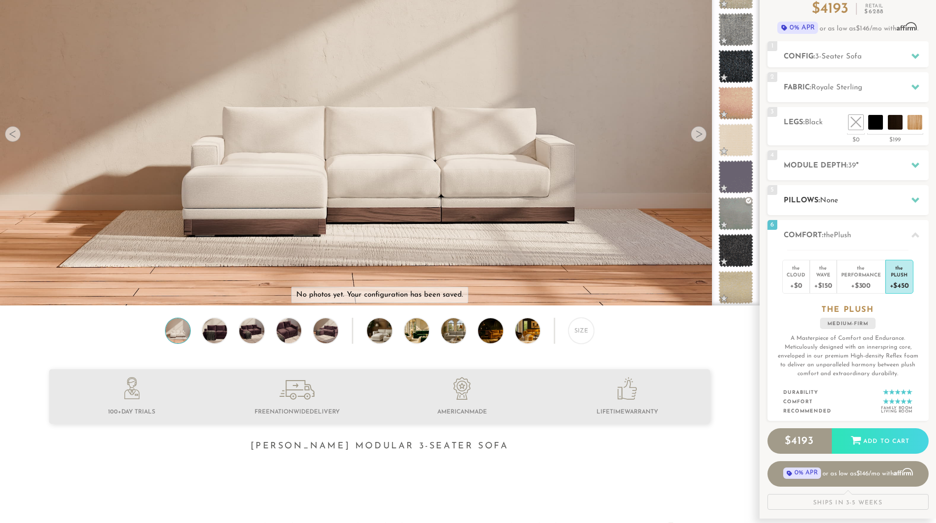
click at [915, 197] on icon at bounding box center [915, 200] width 8 height 8
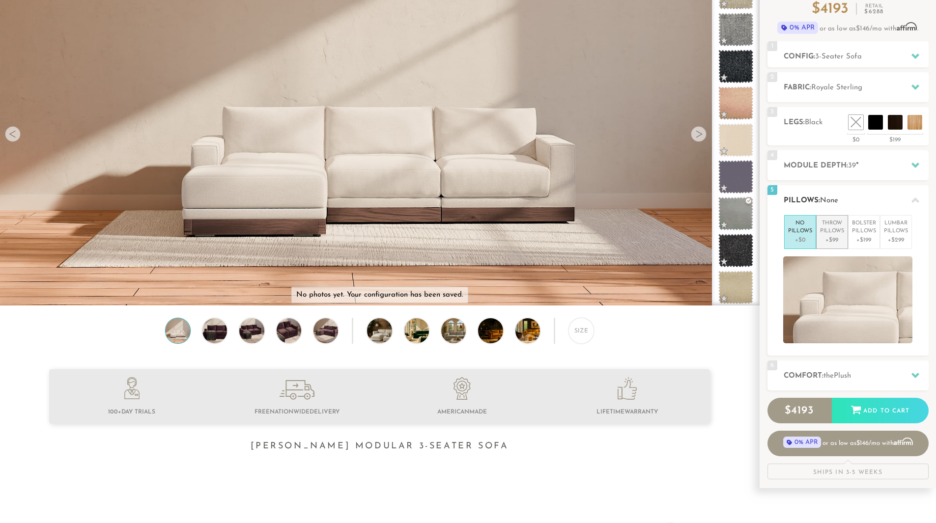
click at [834, 241] on p "+$99" at bounding box center [832, 240] width 24 height 9
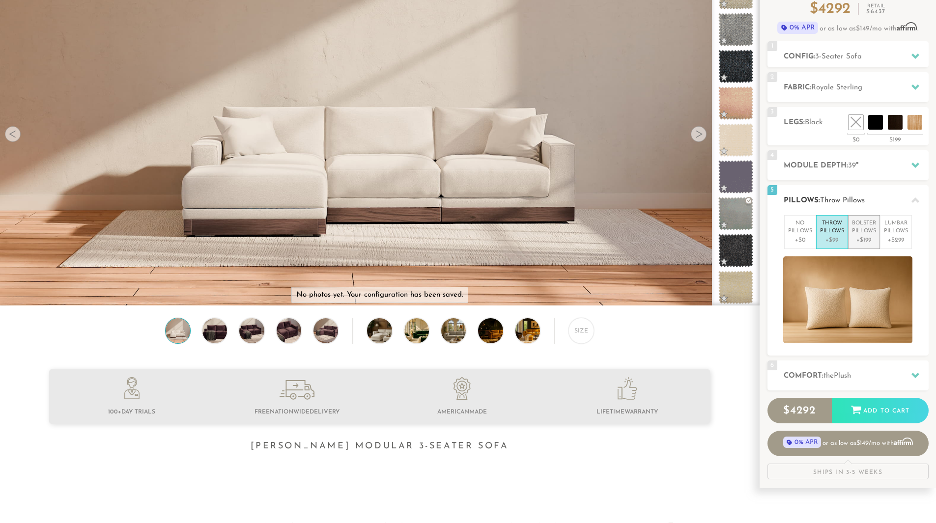
click at [863, 235] on p "Bolster Pillows" at bounding box center [864, 228] width 24 height 16
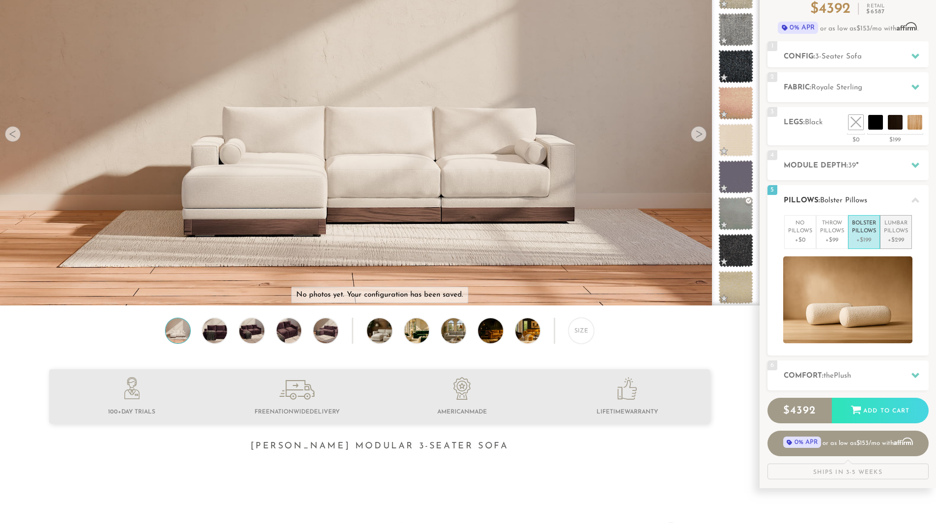
click at [895, 232] on p "Lumbar Pillows" at bounding box center [896, 228] width 24 height 16
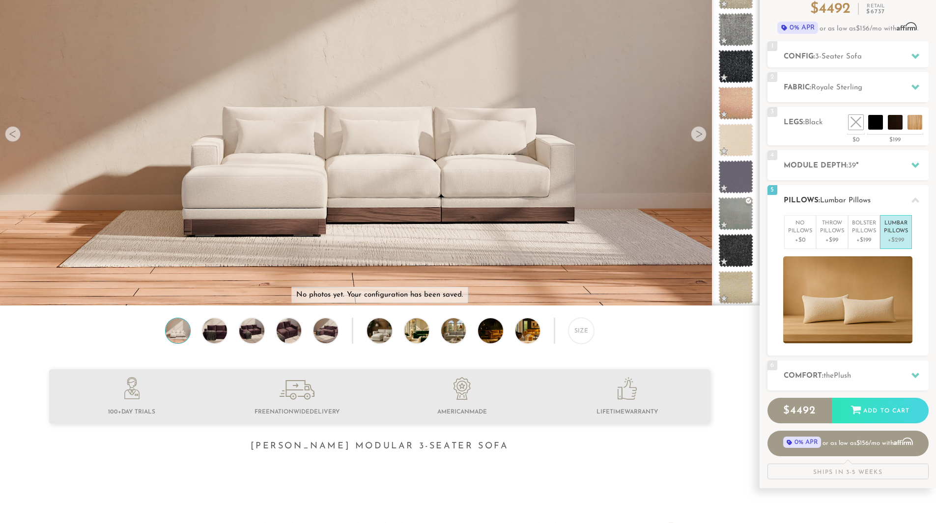
click at [917, 202] on icon at bounding box center [915, 199] width 8 height 5
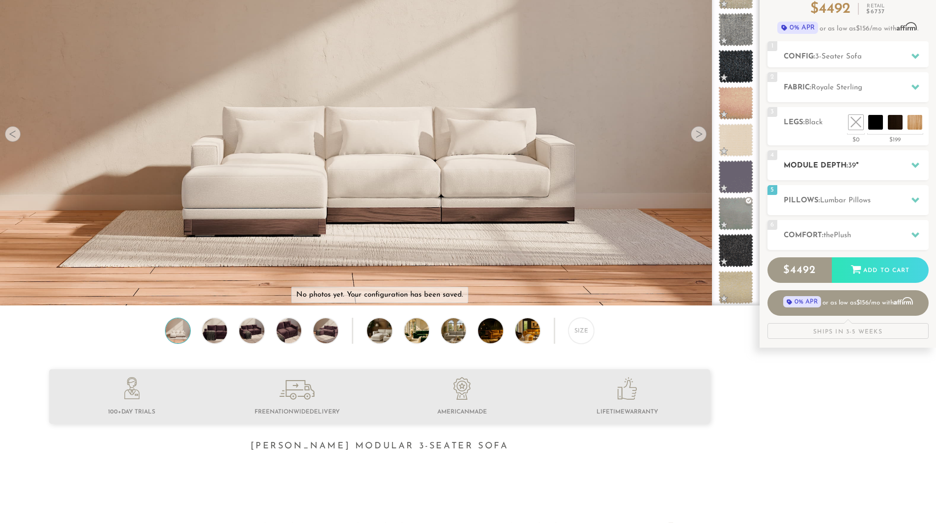
click at [919, 170] on div at bounding box center [915, 165] width 21 height 20
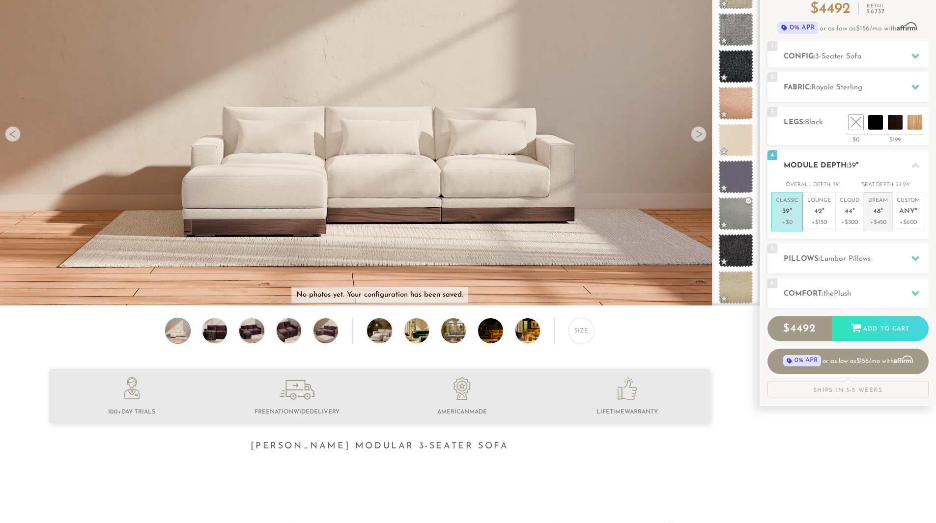
click at [881, 206] on p "Dream 48 "" at bounding box center [878, 207] width 20 height 21
click at [815, 210] on span "42" at bounding box center [818, 212] width 8 height 8
click at [916, 167] on icon at bounding box center [915, 166] width 8 height 8
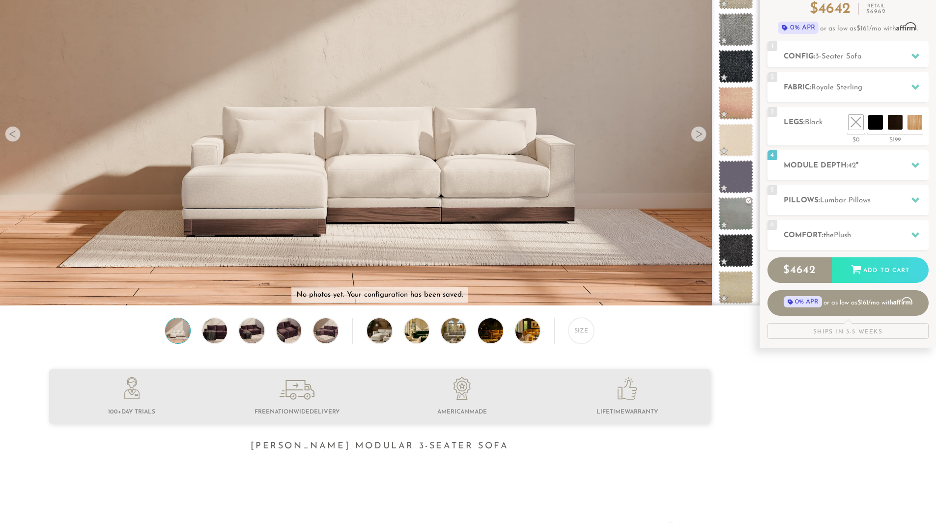
scroll to position [0, 0]
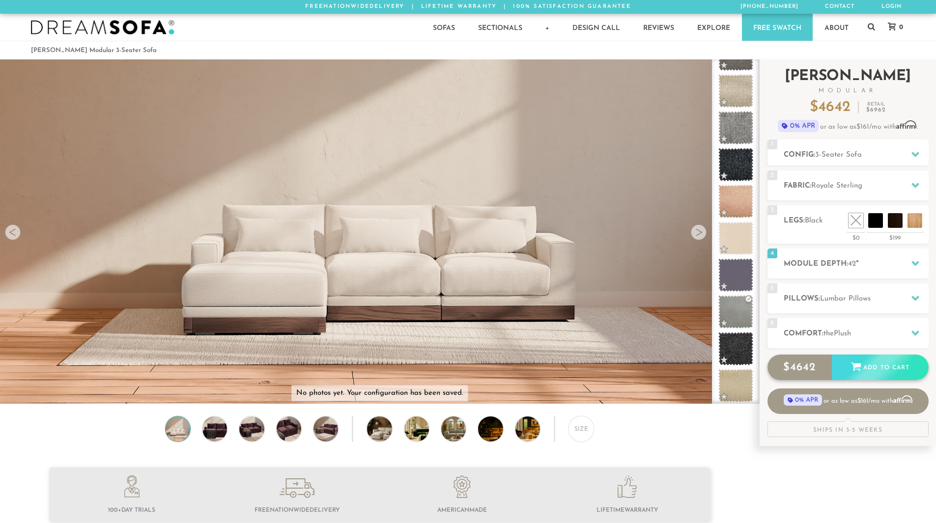
click at [851, 365] on div "$ 4642 Add to Cart" at bounding box center [847, 368] width 161 height 26
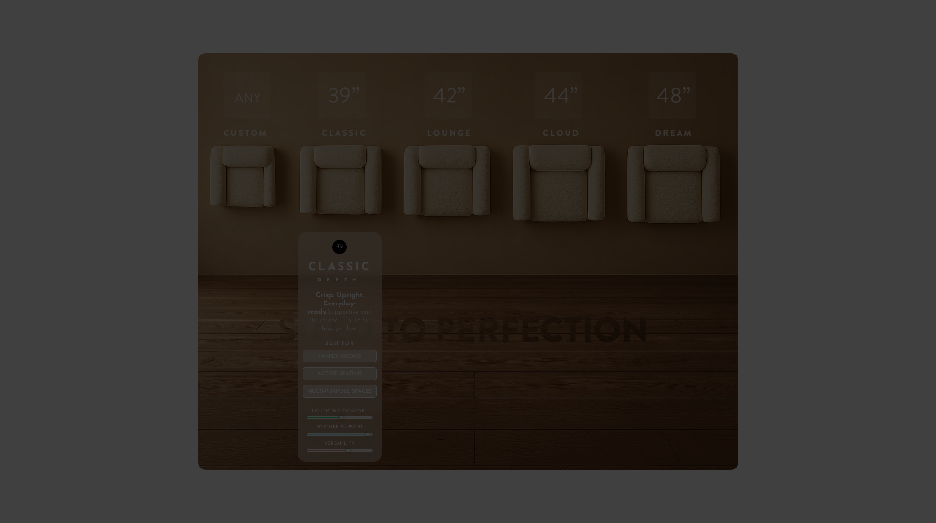
scroll to position [11502, 928]
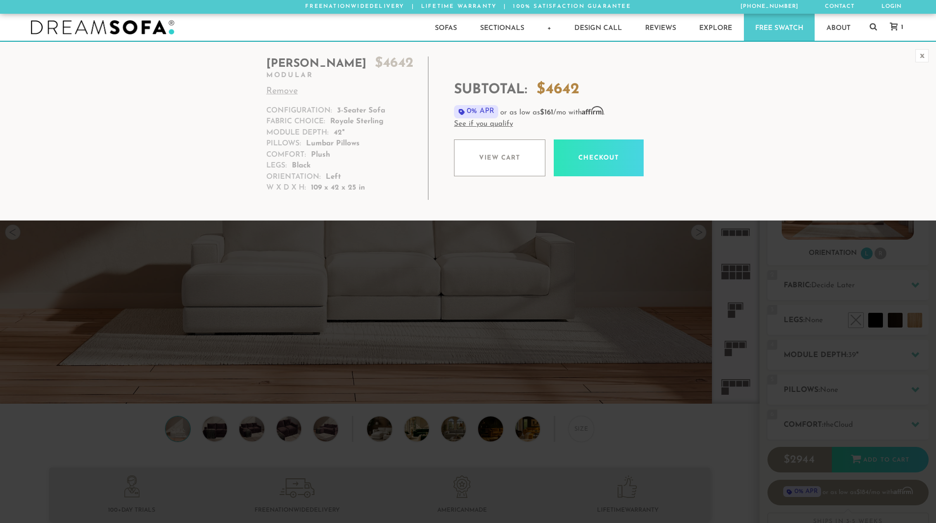
click at [323, 25] on div "Sofas Sofas Sofa Sleepers Modular Sofas Sectionals Sectionals Sectional Sleeper…" at bounding box center [468, 27] width 894 height 27
click at [549, 30] on link "+" at bounding box center [549, 27] width 27 height 27
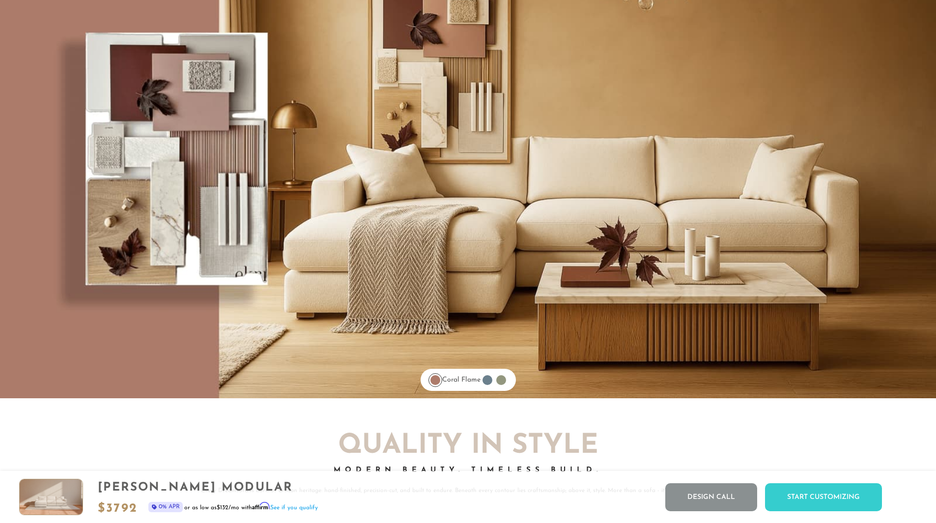
scroll to position [8185, 0]
click at [491, 385] on div at bounding box center [487, 380] width 10 height 10
click at [491, 386] on link "[PERSON_NAME]" at bounding box center [487, 379] width 14 height 14
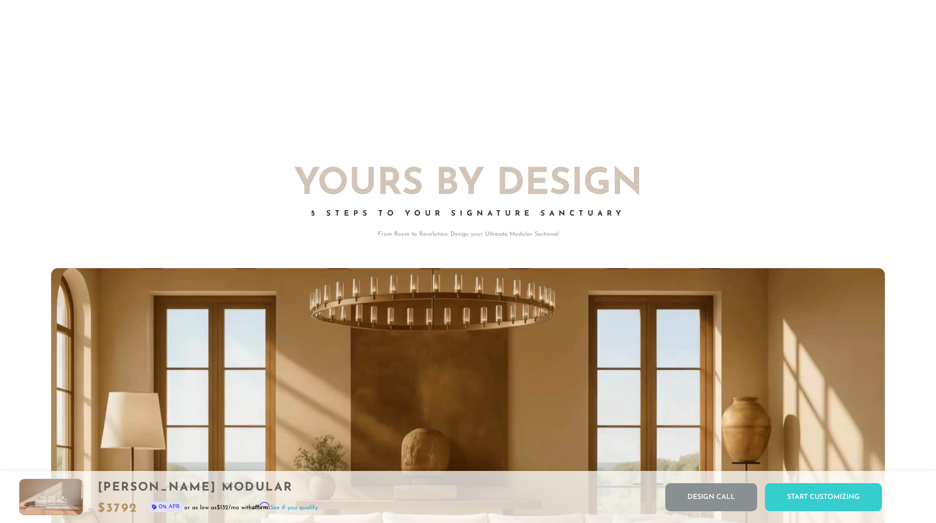
scroll to position [0, 0]
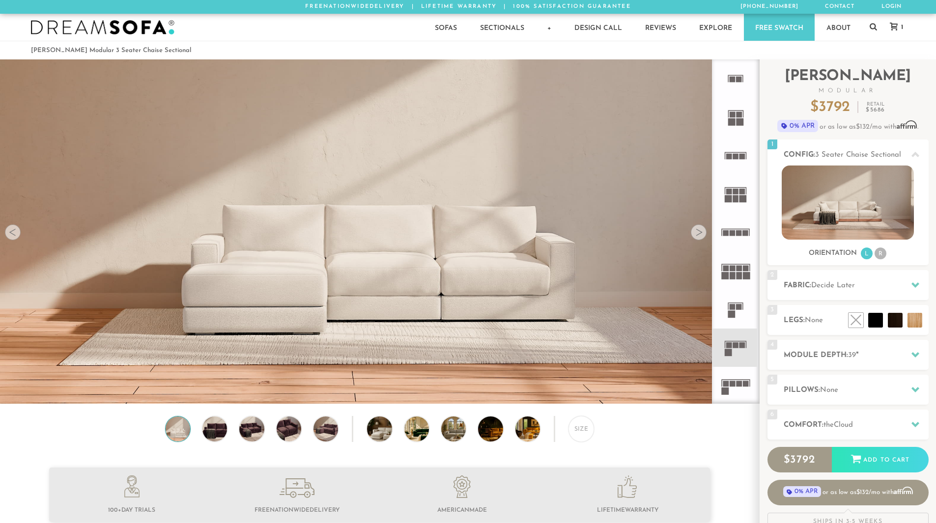
click at [695, 236] on div at bounding box center [699, 232] width 16 height 16
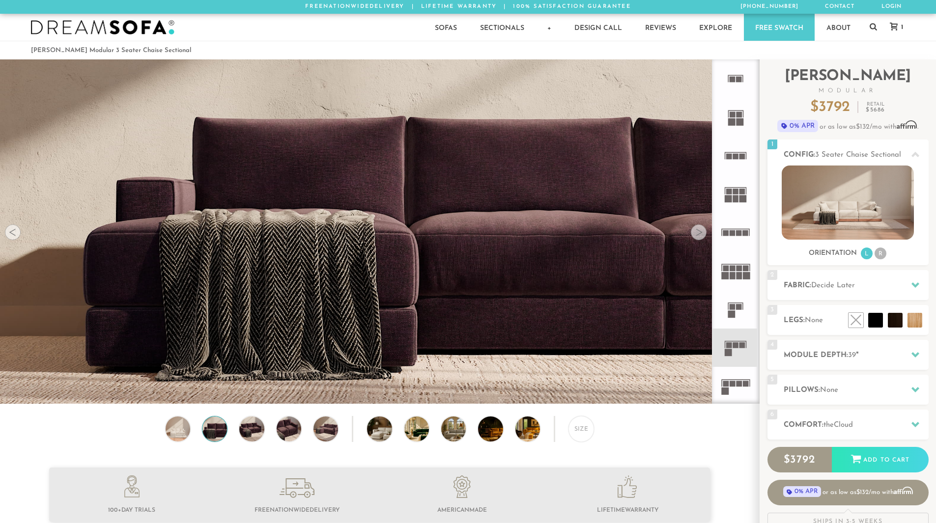
click at [695, 236] on div at bounding box center [699, 232] width 16 height 16
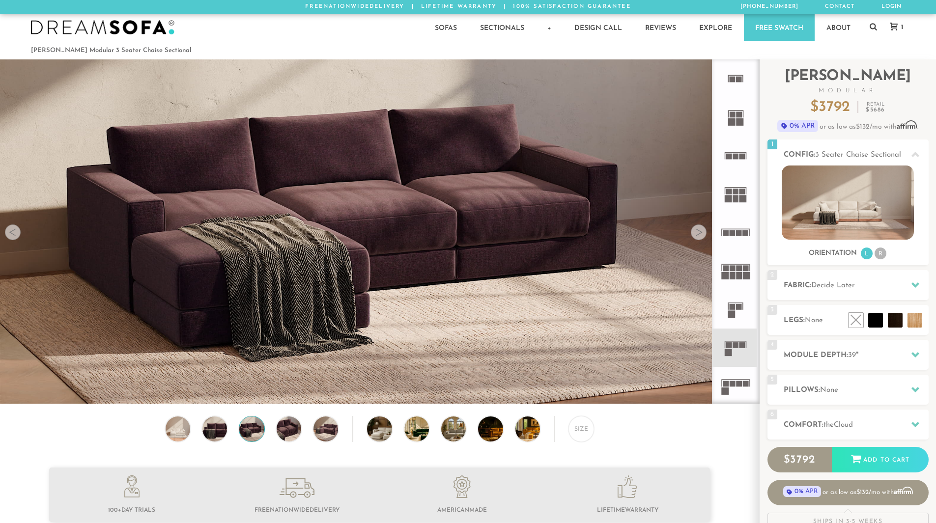
click at [695, 236] on div at bounding box center [699, 232] width 16 height 16
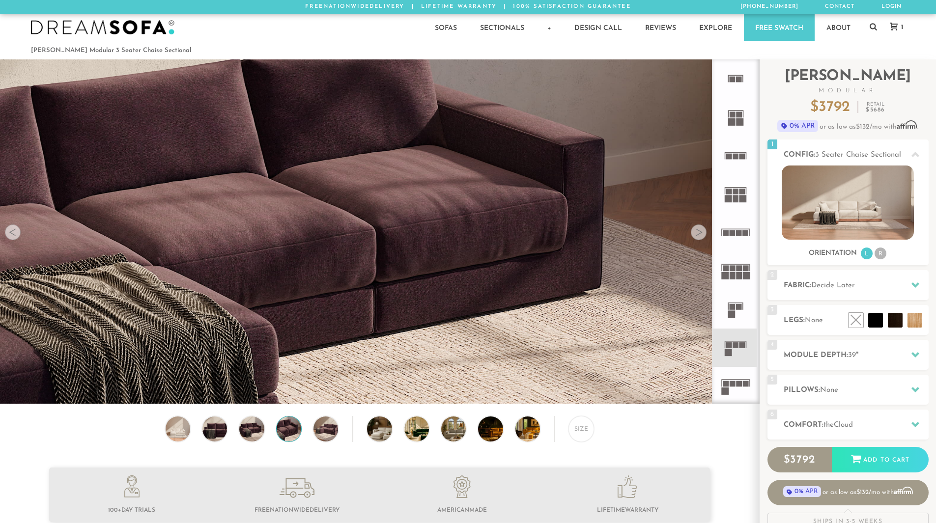
click at [695, 236] on div at bounding box center [699, 232] width 16 height 16
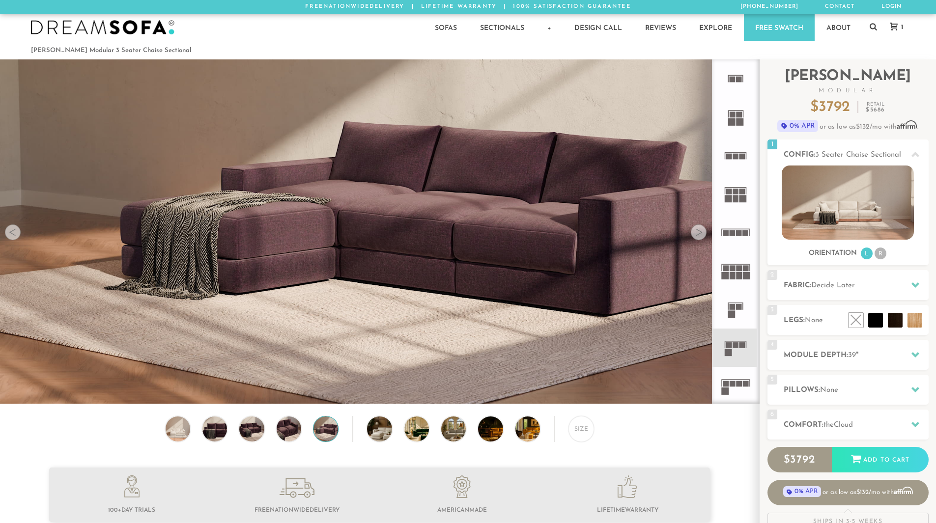
click at [696, 236] on div at bounding box center [699, 232] width 16 height 16
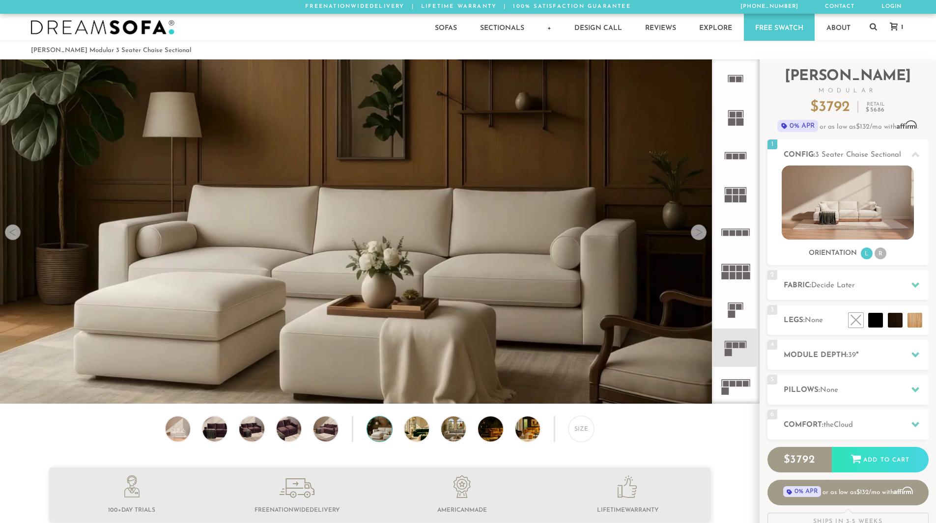
click at [696, 236] on div at bounding box center [699, 232] width 16 height 16
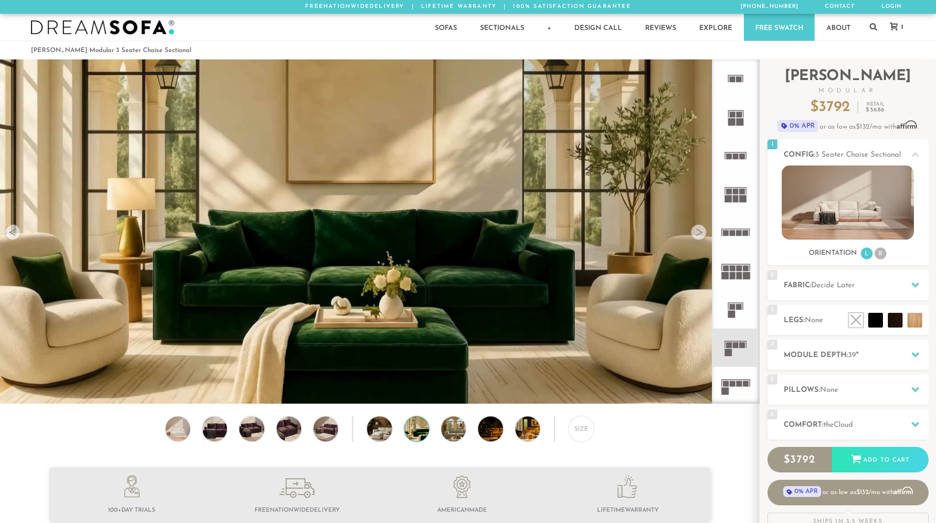
click at [696, 236] on div at bounding box center [699, 232] width 16 height 16
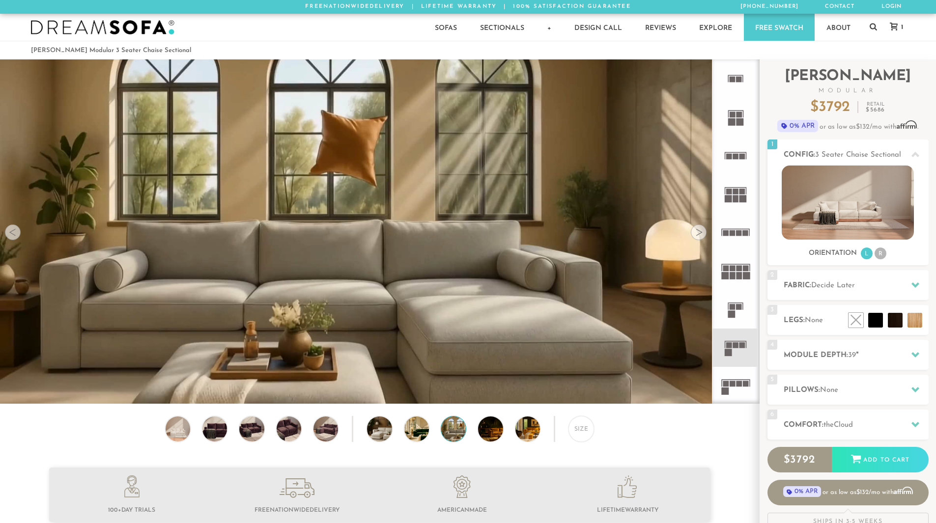
click at [696, 236] on div at bounding box center [699, 232] width 16 height 16
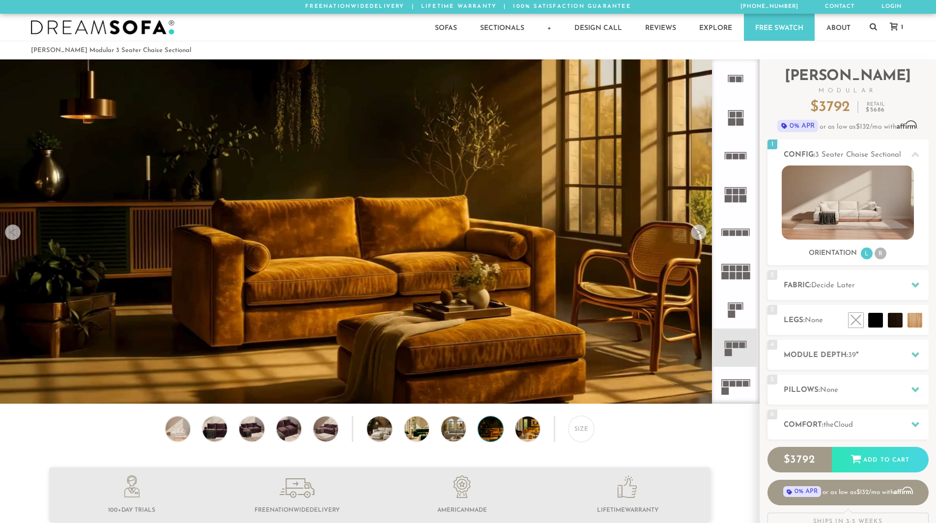
click at [696, 236] on div at bounding box center [699, 232] width 16 height 16
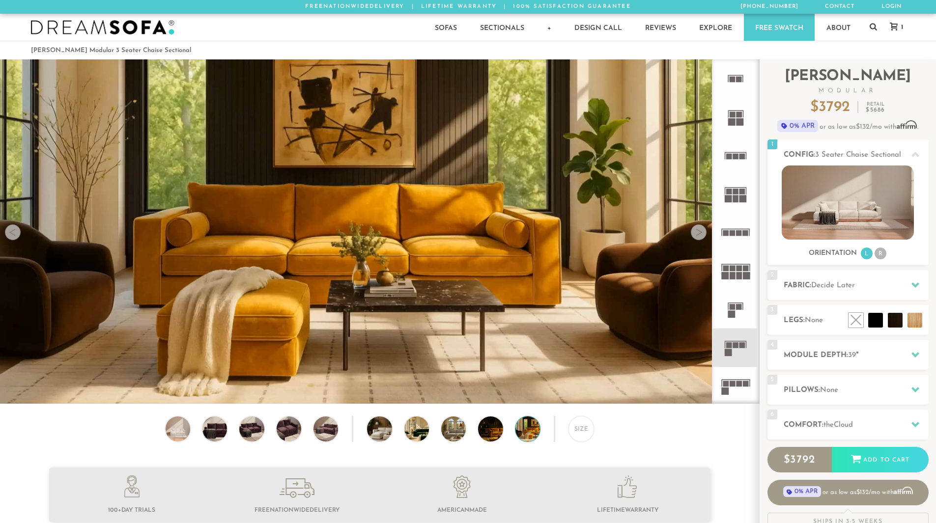
click at [696, 236] on div at bounding box center [699, 232] width 16 height 16
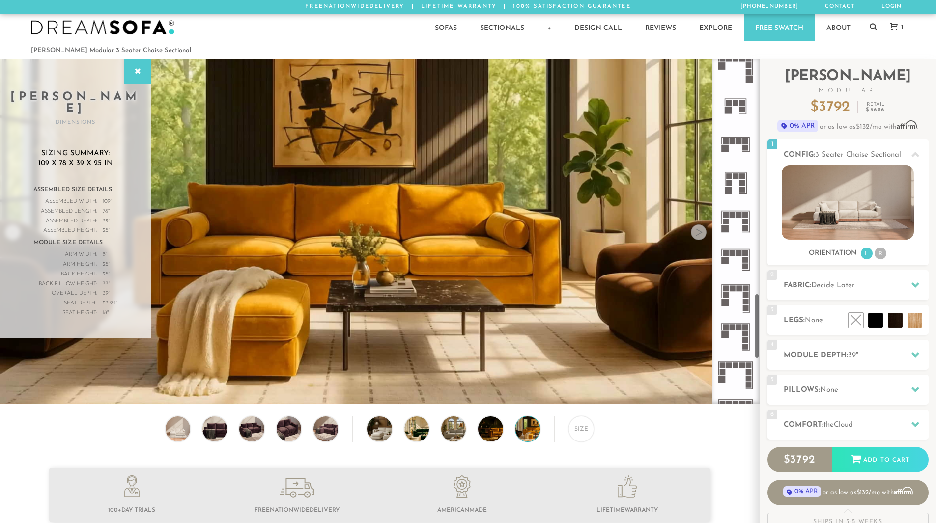
scroll to position [1242, 0]
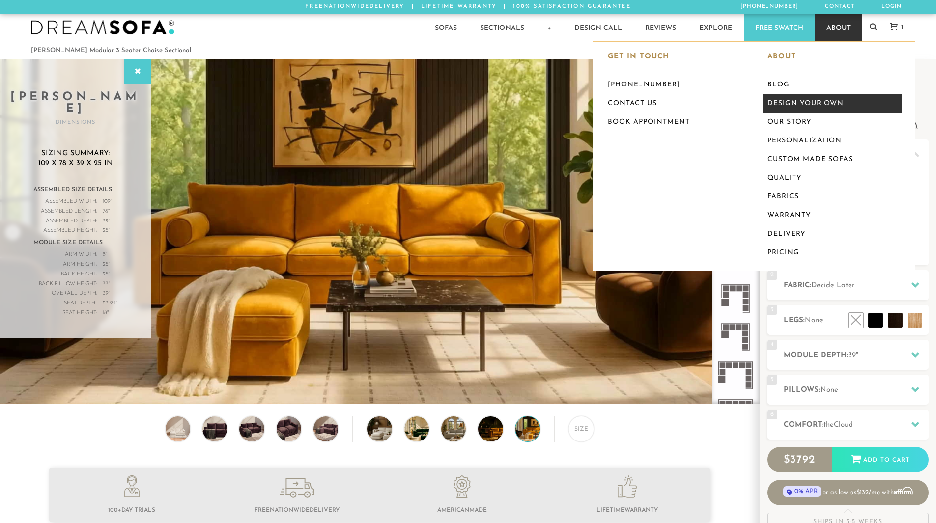
click at [818, 99] on link "Design Your Own" at bounding box center [832, 103] width 140 height 19
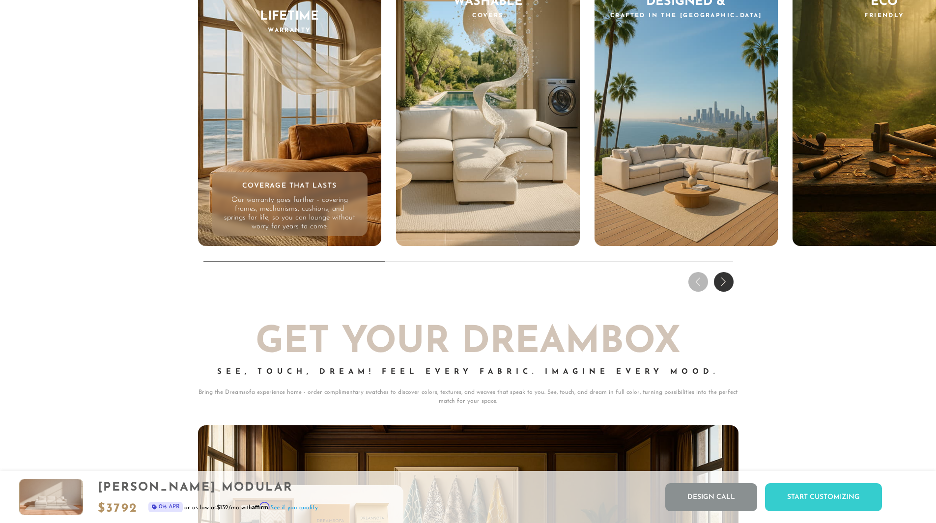
scroll to position [9812, 0]
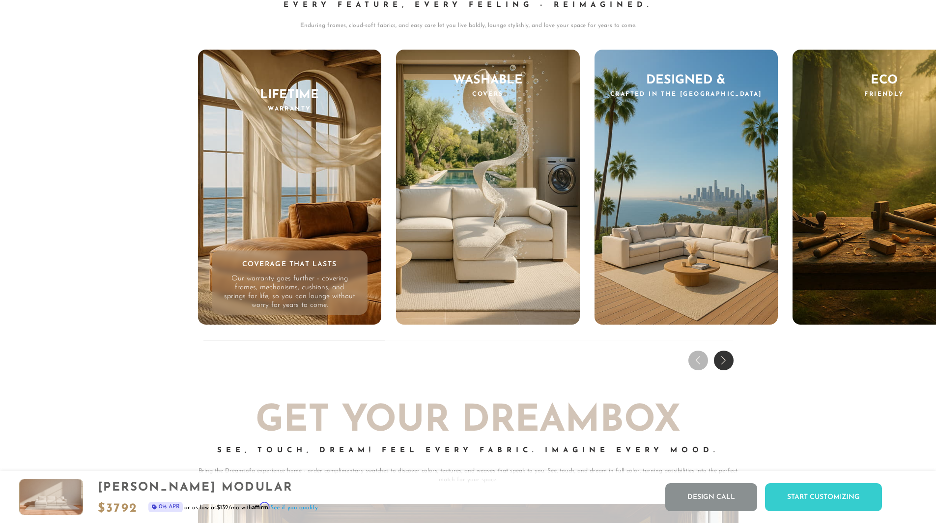
click at [725, 369] on div "Next slide" at bounding box center [724, 361] width 20 height 20
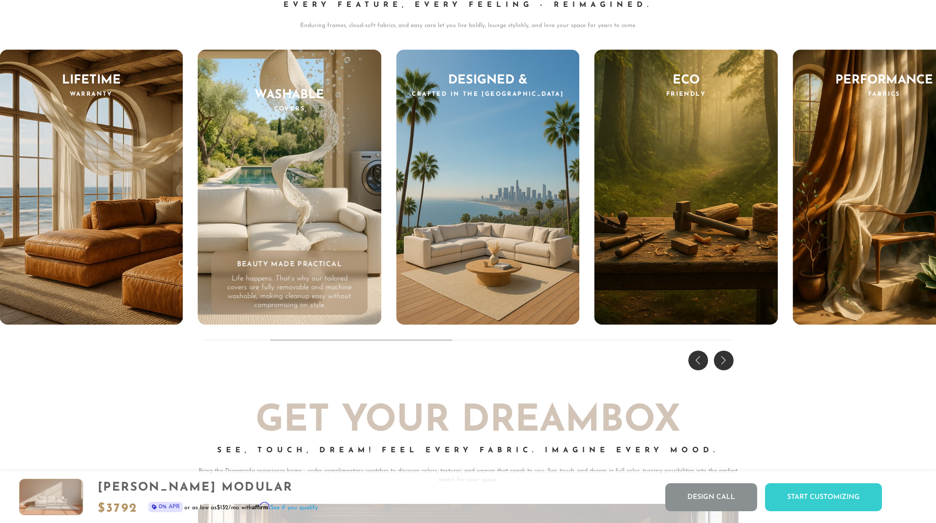
click at [725, 369] on div "Next slide" at bounding box center [724, 361] width 20 height 20
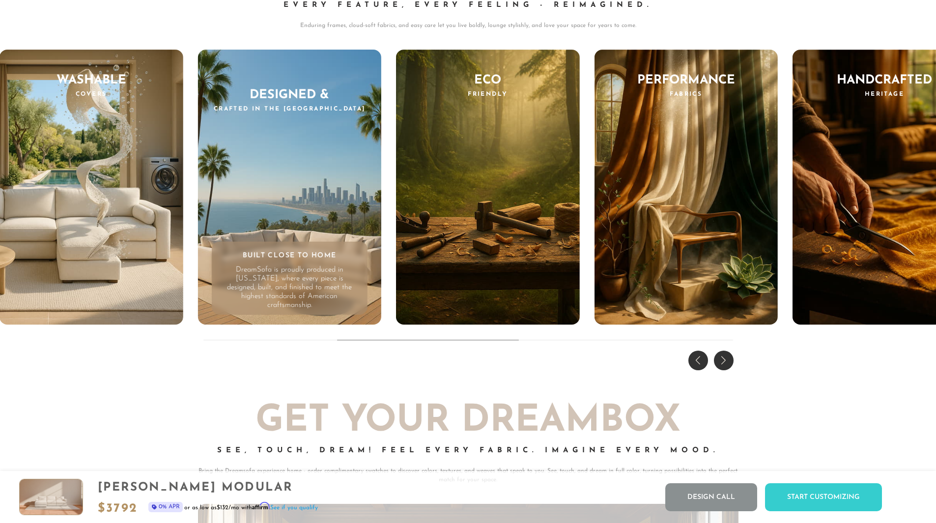
click at [725, 369] on div "Next slide" at bounding box center [724, 361] width 20 height 20
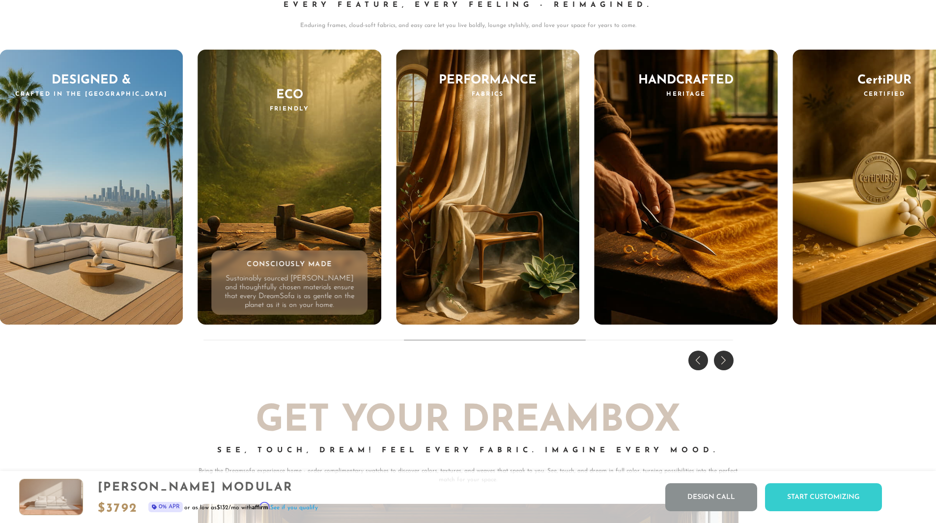
click at [725, 368] on div "Next slide" at bounding box center [724, 361] width 20 height 20
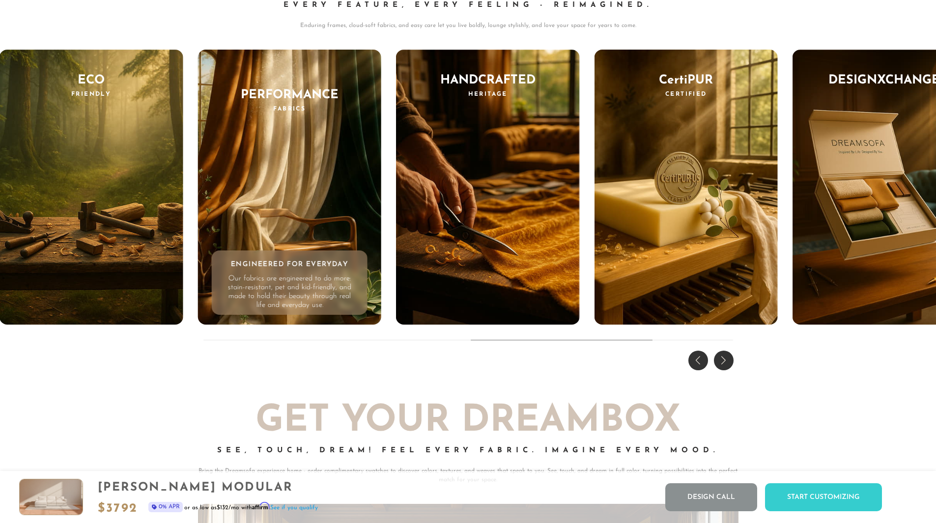
click at [725, 368] on div "Next slide" at bounding box center [724, 361] width 20 height 20
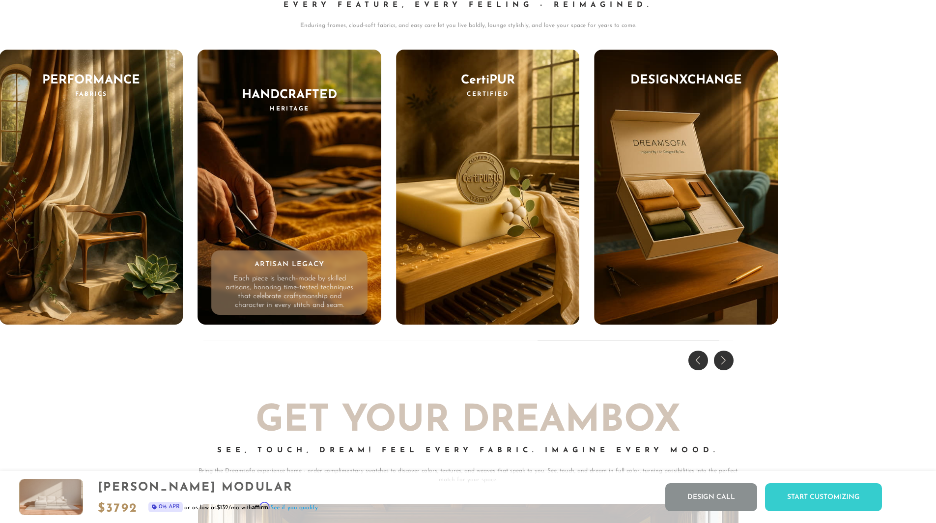
click at [725, 368] on div "Next slide" at bounding box center [724, 361] width 20 height 20
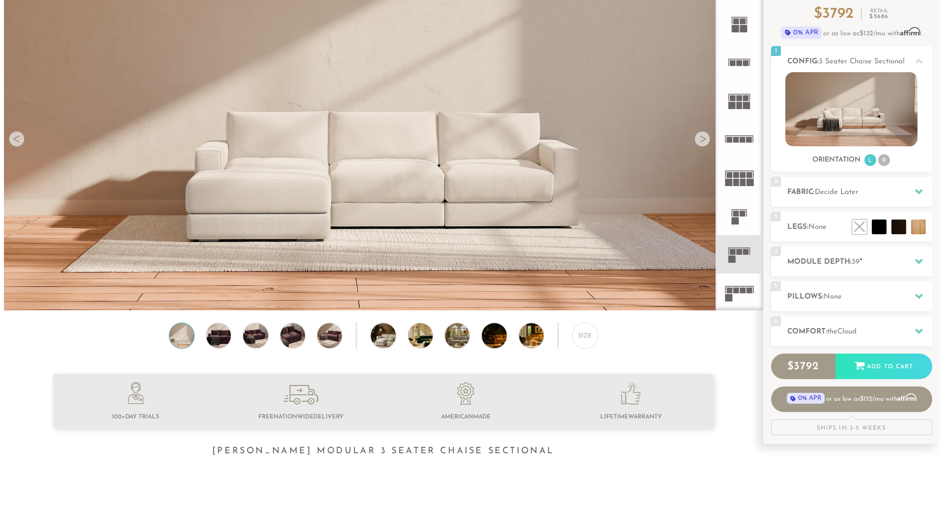
scroll to position [98, 0]
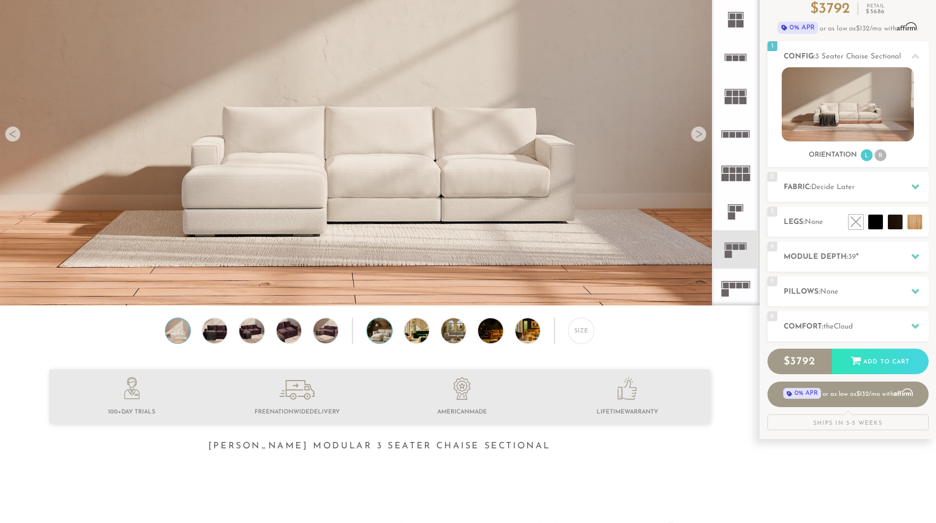
click at [377, 338] on img at bounding box center [389, 330] width 44 height 25
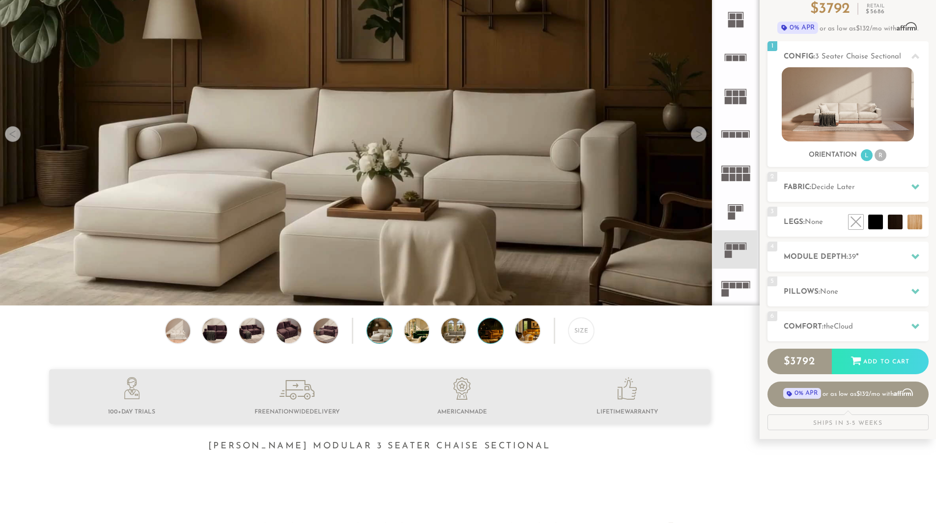
click at [482, 335] on img at bounding box center [500, 330] width 44 height 25
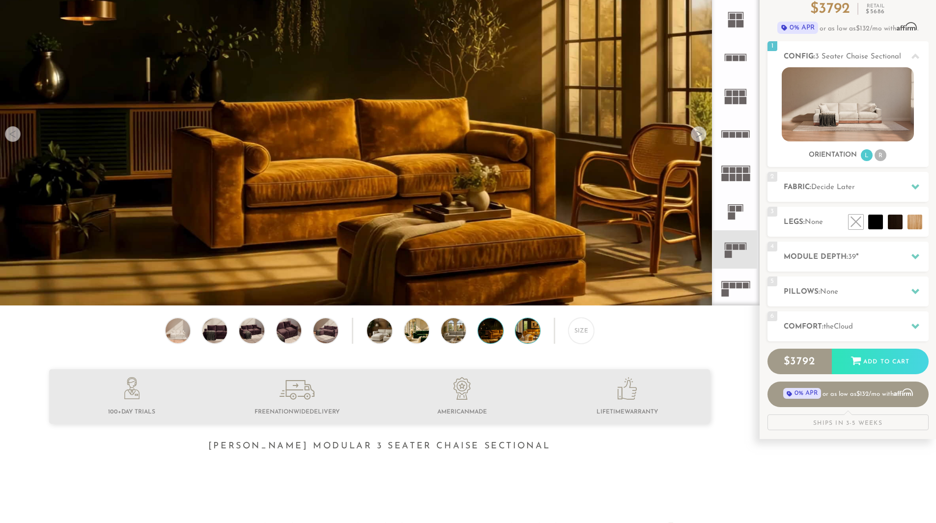
click at [529, 337] on img at bounding box center [537, 330] width 44 height 25
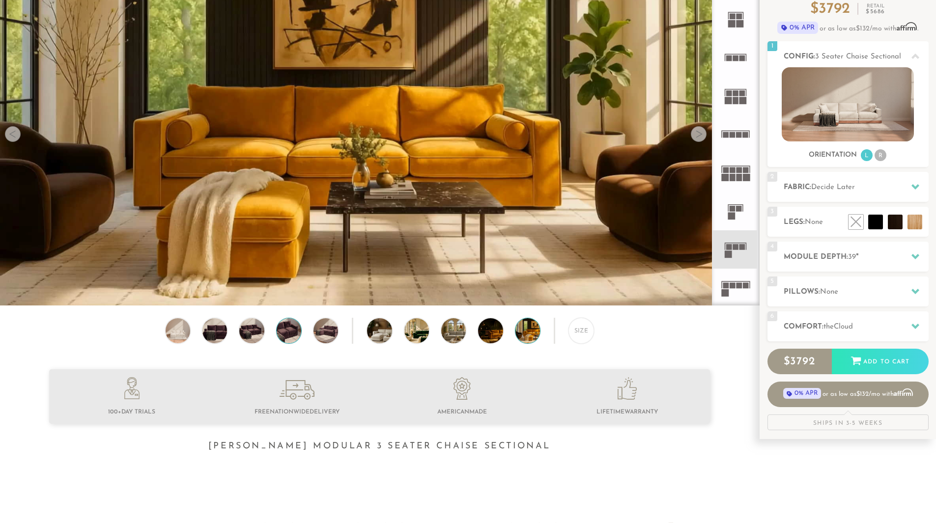
click at [291, 333] on img at bounding box center [288, 330] width 29 height 25
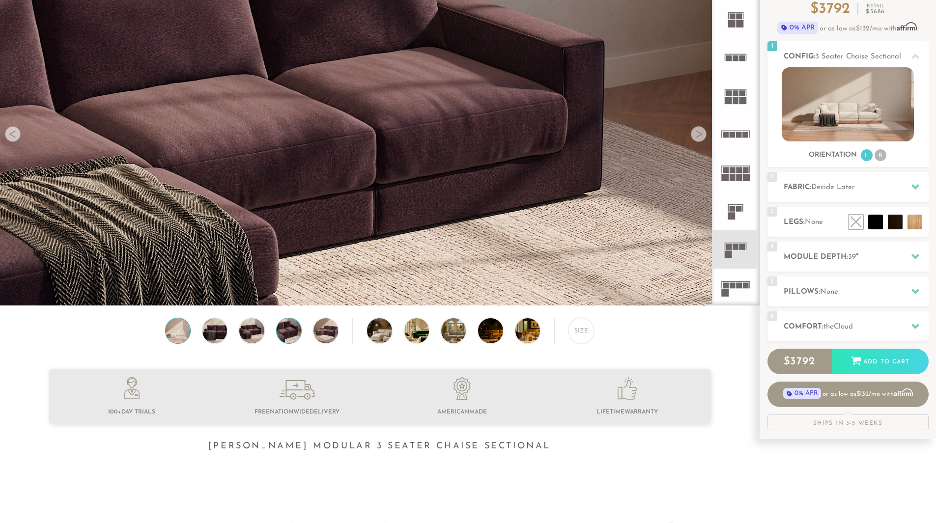
click at [182, 337] on img at bounding box center [177, 330] width 29 height 25
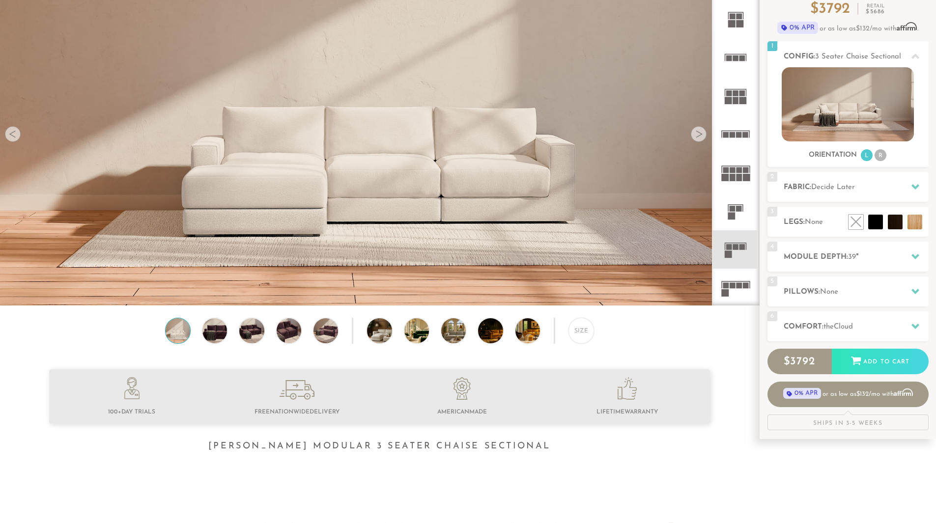
drag, startPoint x: 216, startPoint y: 335, endPoint x: 227, endPoint y: 335, distance: 11.8
click at [216, 335] on img at bounding box center [214, 330] width 29 height 25
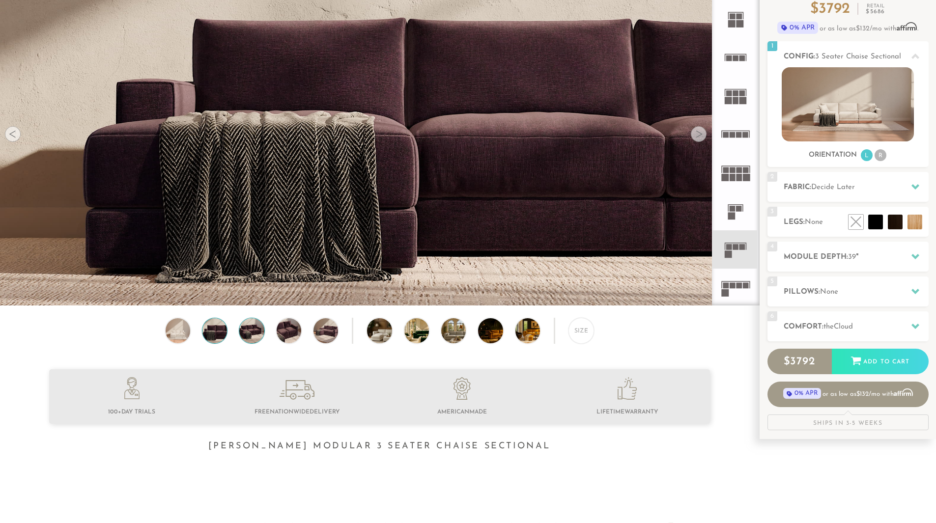
click at [256, 339] on img at bounding box center [251, 330] width 29 height 25
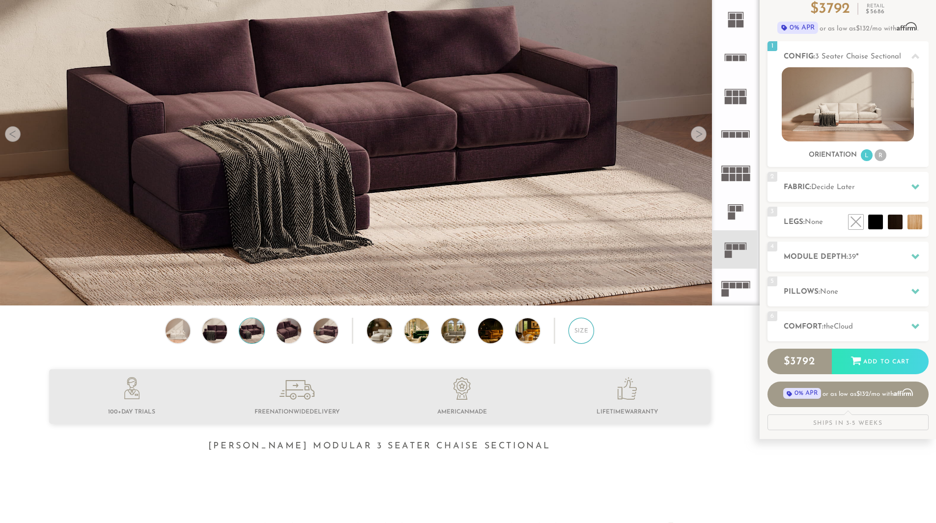
click at [582, 336] on div "Size" at bounding box center [581, 331] width 26 height 26
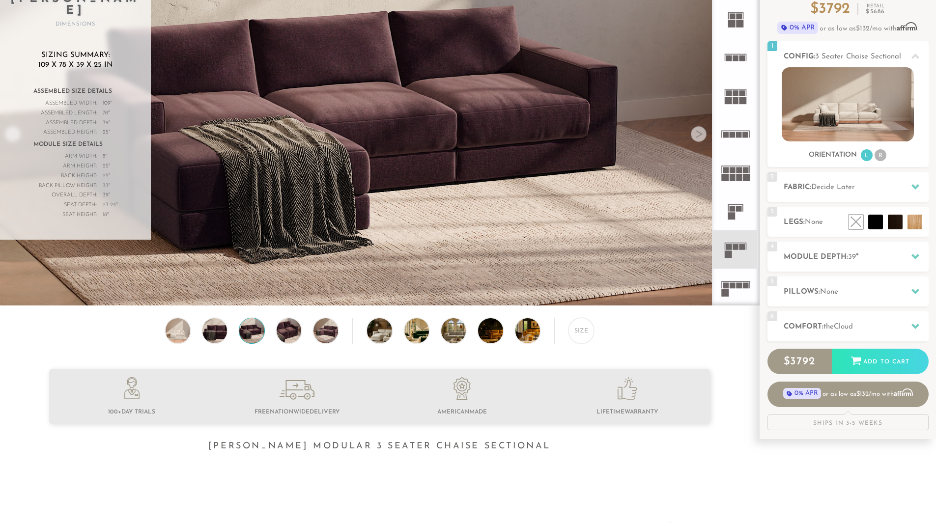
click at [199, 170] on img at bounding box center [379, 279] width 759 height 759
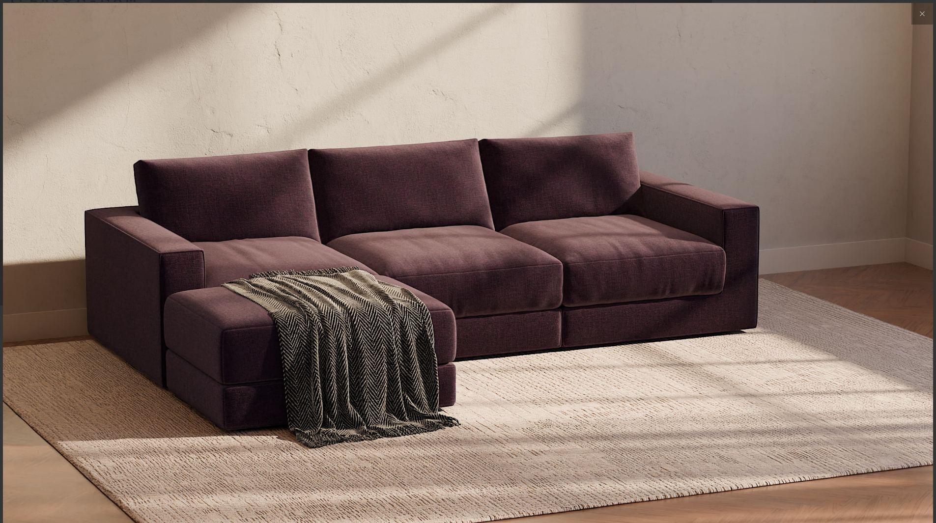
scroll to position [11515, 936]
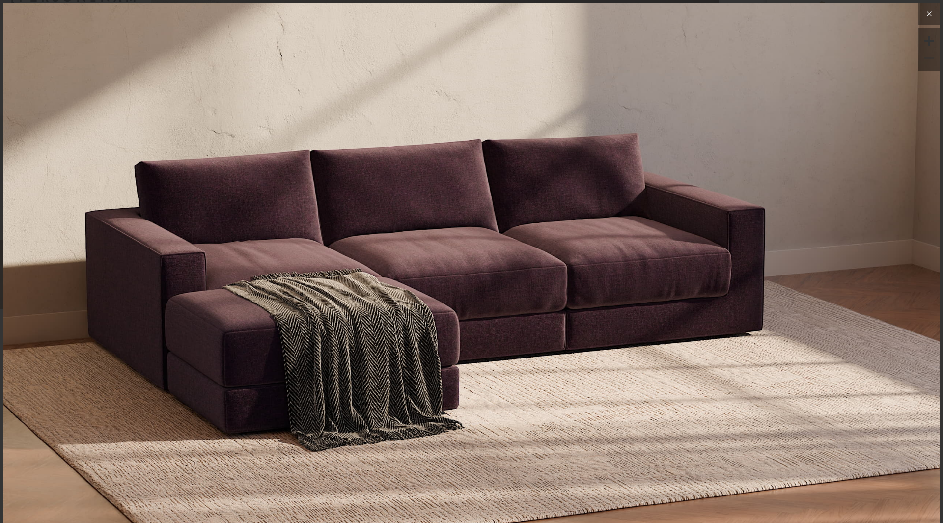
click at [929, 18] on button at bounding box center [930, 14] width 22 height 22
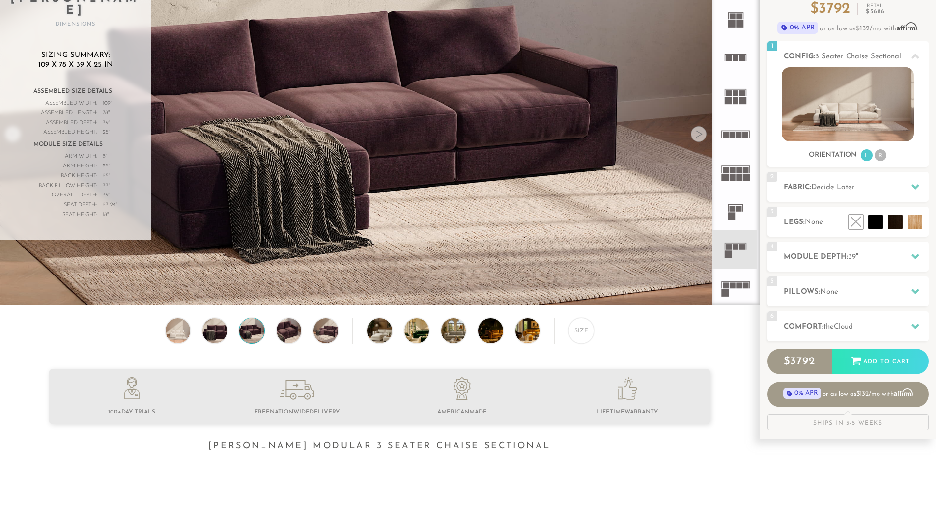
scroll to position [0, 0]
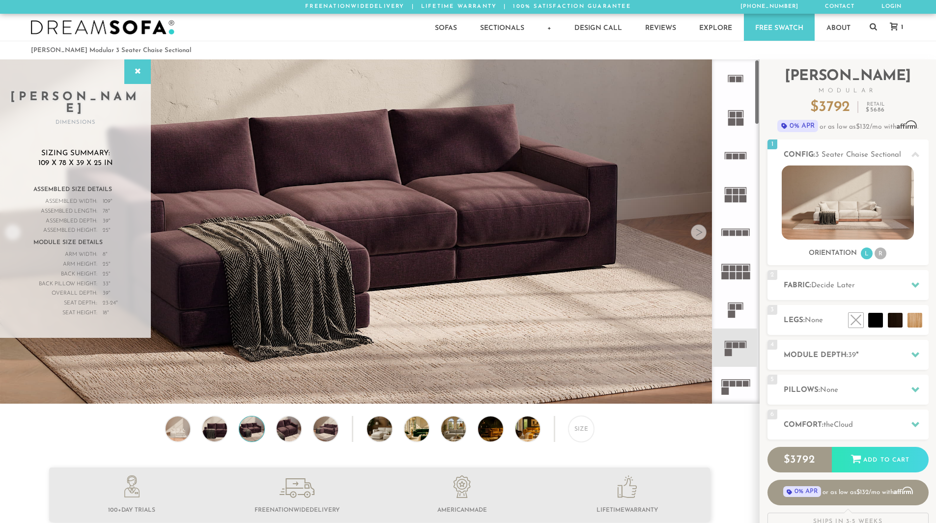
click at [700, 233] on div at bounding box center [699, 232] width 16 height 16
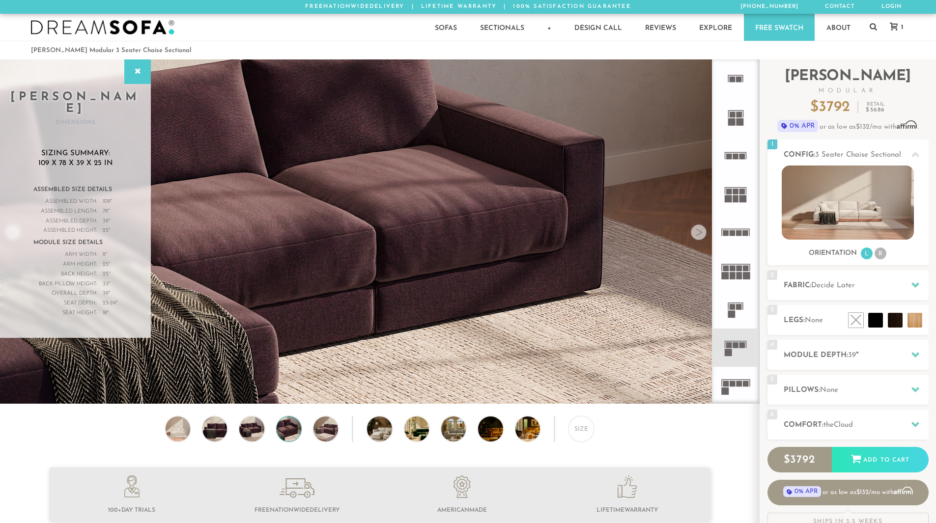
click at [700, 233] on div at bounding box center [699, 232] width 16 height 16
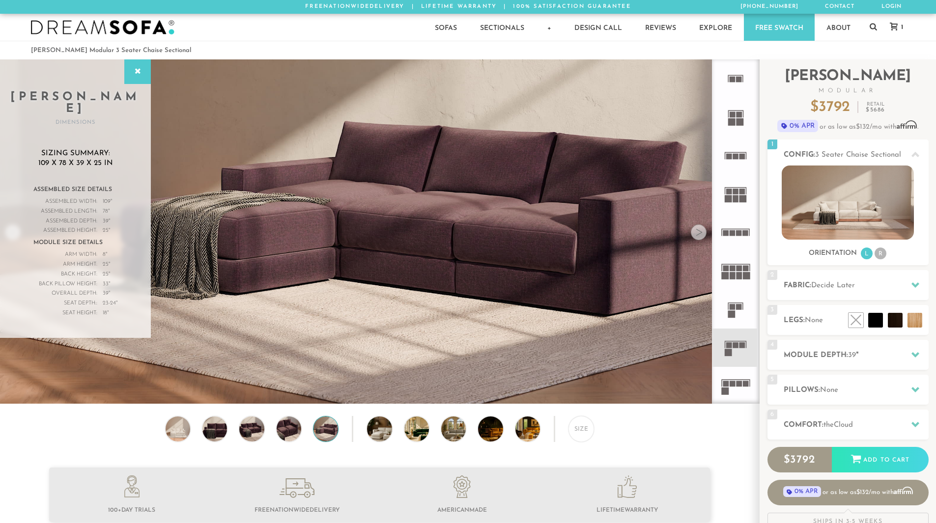
click at [700, 233] on div at bounding box center [699, 232] width 16 height 16
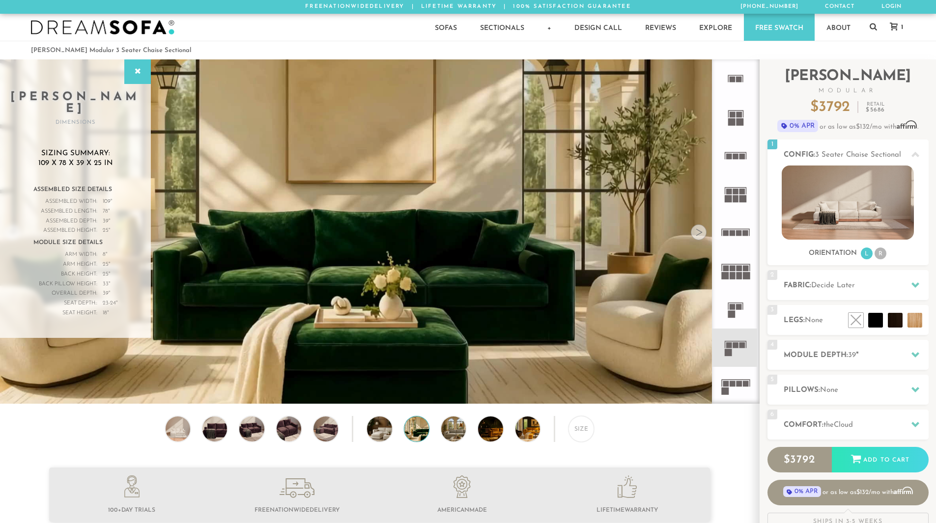
click at [700, 233] on div at bounding box center [699, 232] width 16 height 16
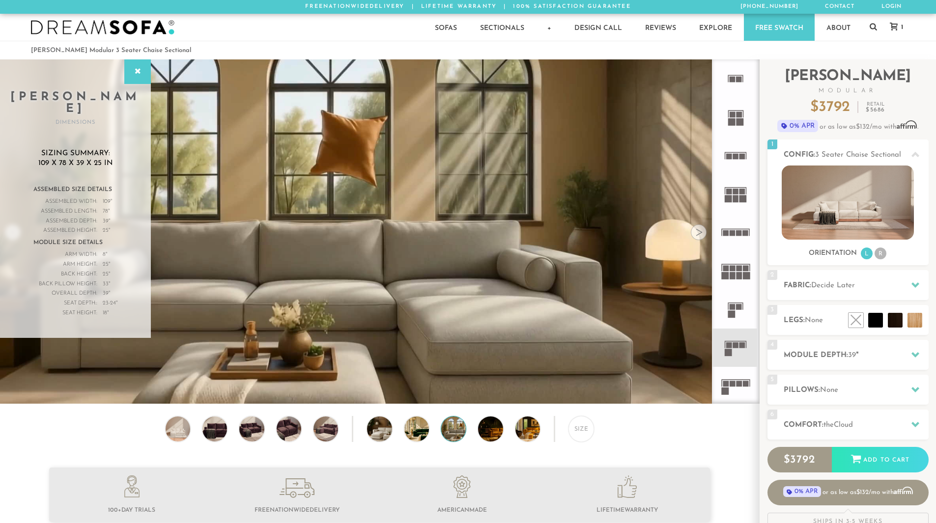
click at [700, 233] on div at bounding box center [699, 232] width 16 height 16
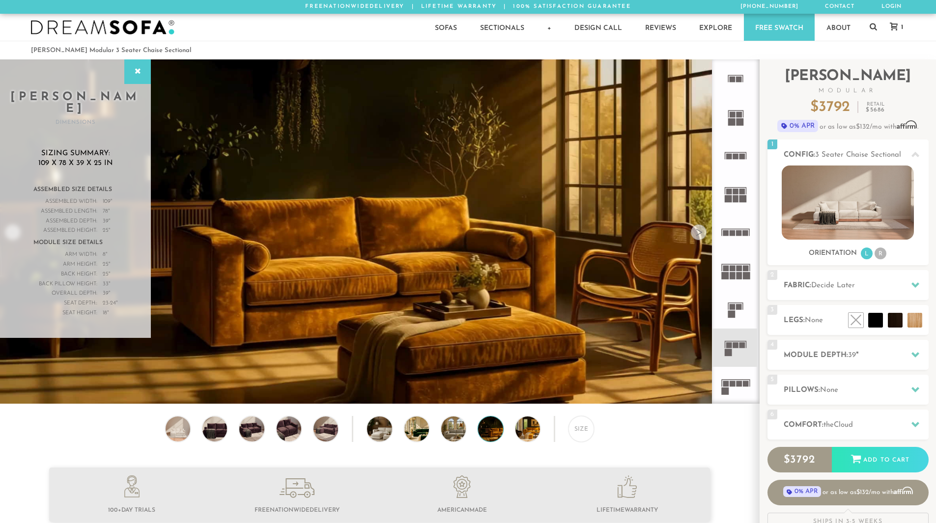
click at [700, 233] on div at bounding box center [699, 232] width 16 height 16
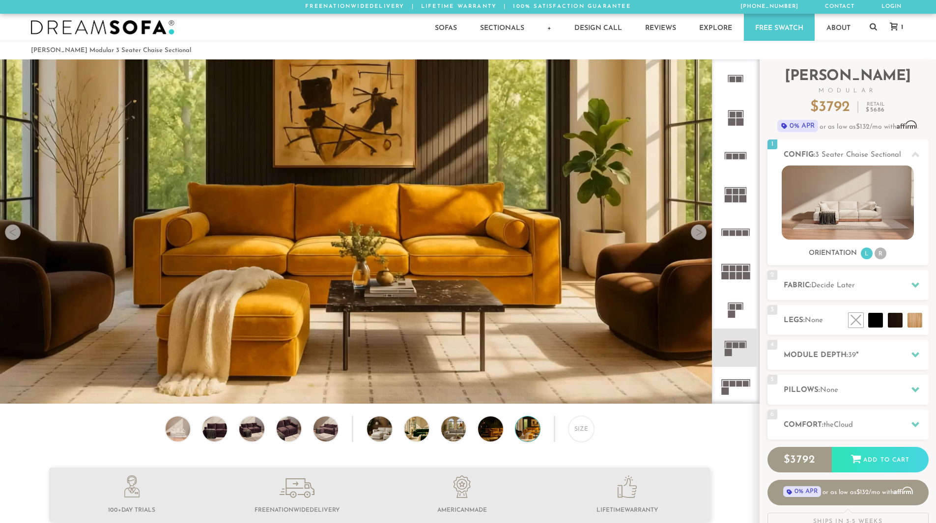
click at [700, 233] on div at bounding box center [699, 232] width 16 height 16
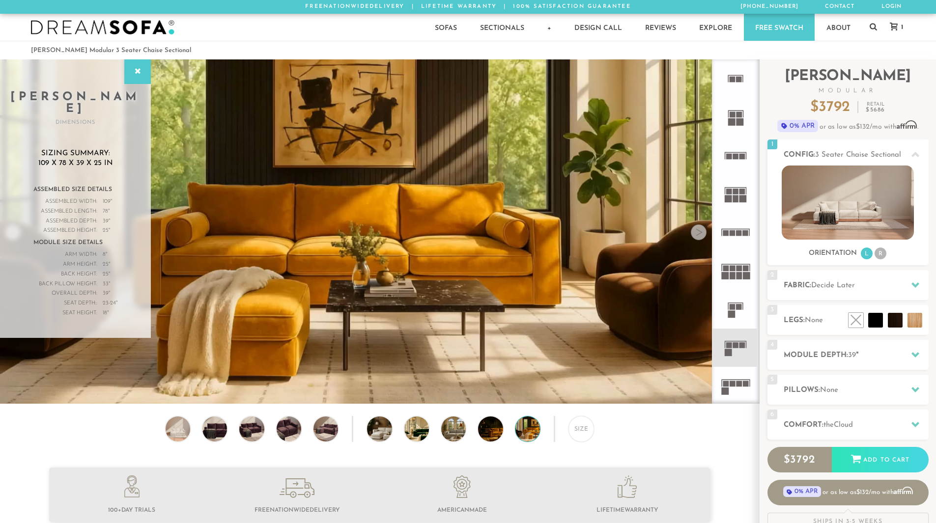
click at [700, 233] on div at bounding box center [699, 232] width 16 height 16
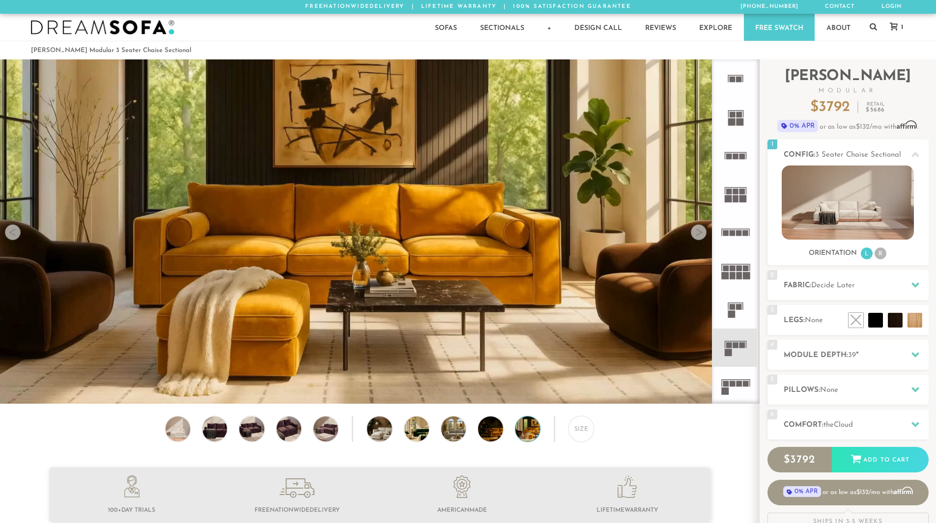
click at [700, 233] on div at bounding box center [699, 232] width 16 height 16
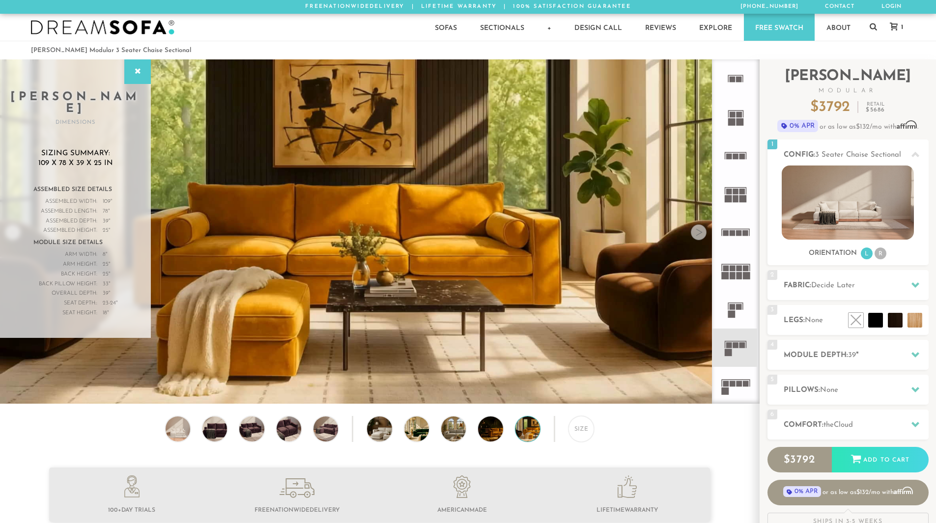
click at [700, 233] on div at bounding box center [699, 232] width 16 height 16
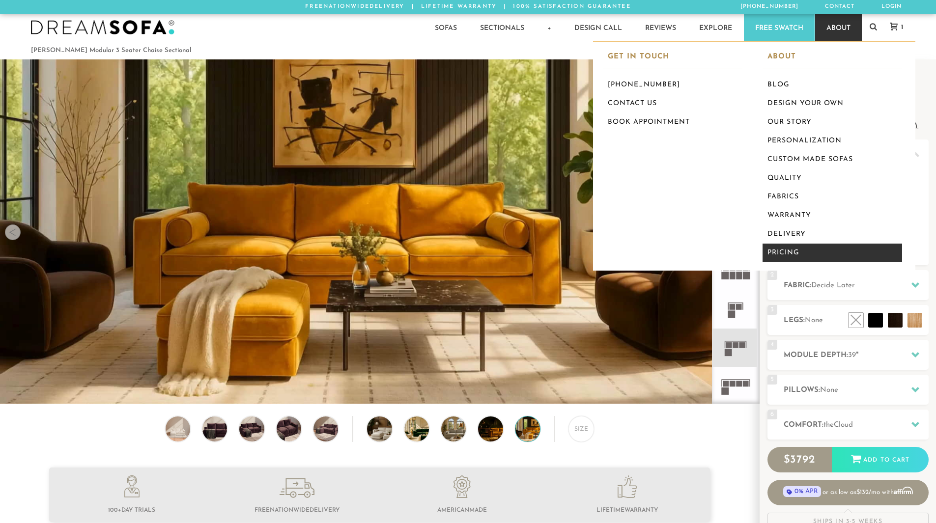
click at [795, 254] on link "Pricing" at bounding box center [832, 253] width 140 height 19
